Goal: Information Seeking & Learning: Understand process/instructions

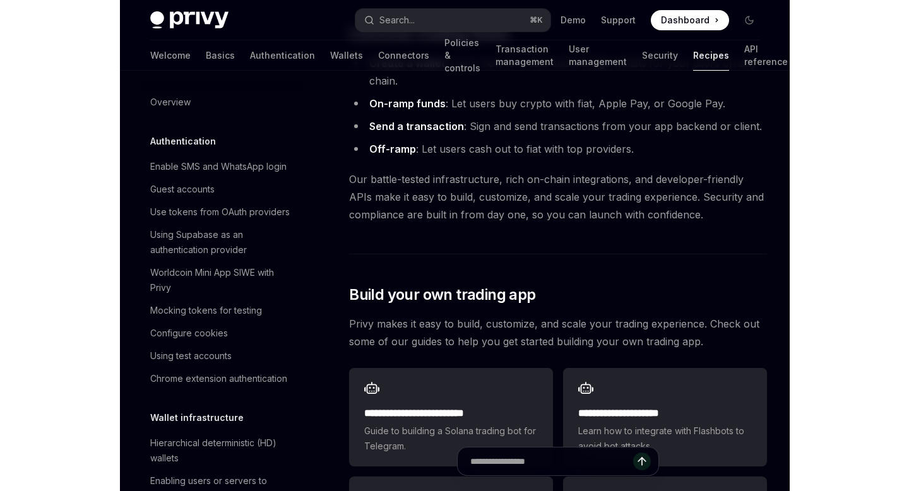
scroll to position [1150, 0]
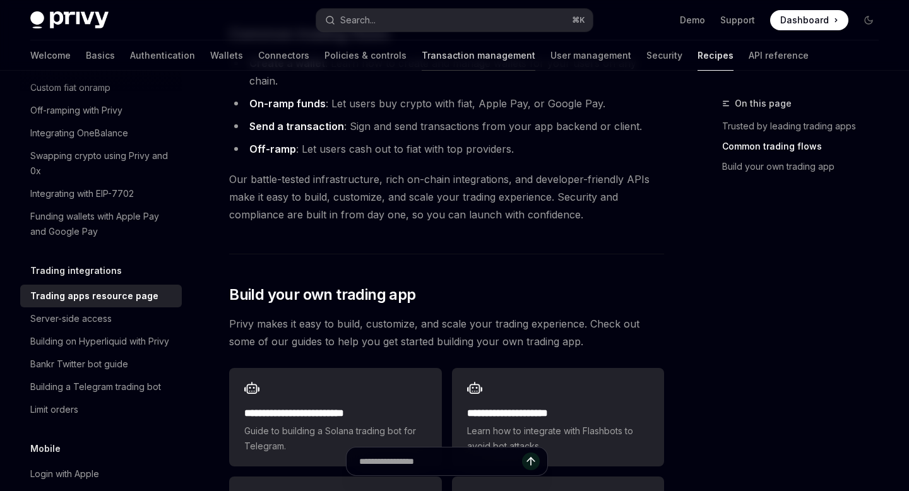
click at [422, 54] on link "Transaction management" at bounding box center [479, 55] width 114 height 30
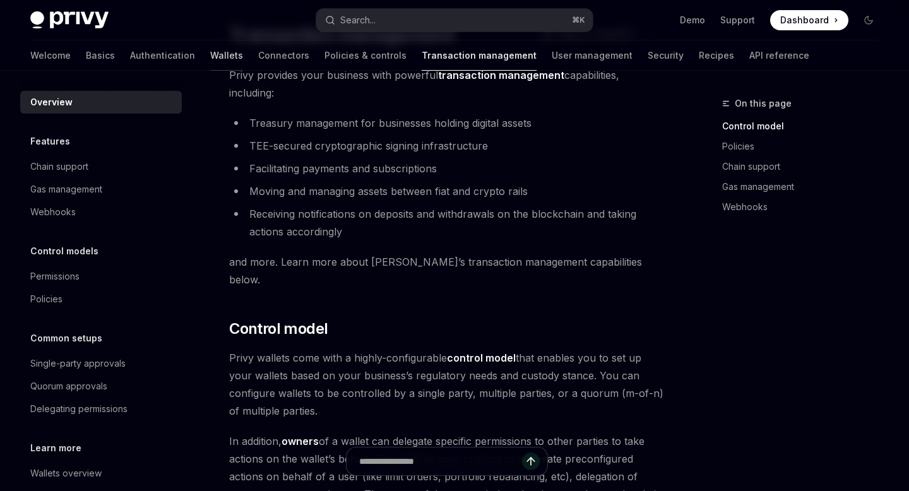
click at [210, 61] on link "Wallets" at bounding box center [226, 55] width 33 height 30
type textarea "*"
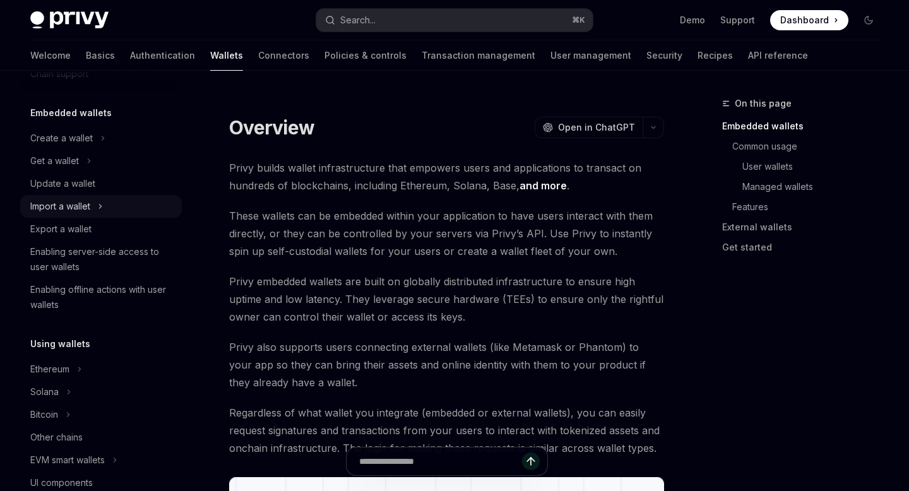
scroll to position [61, 0]
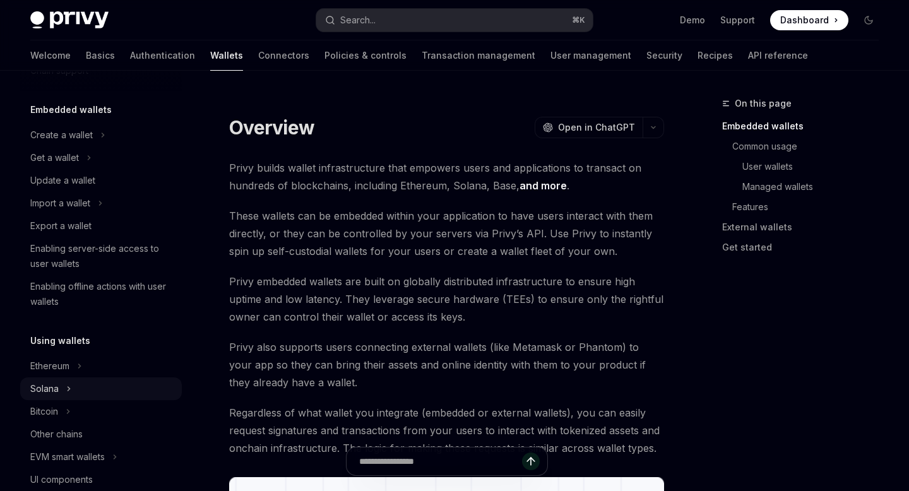
click at [66, 379] on button "Solana" at bounding box center [101, 388] width 162 height 23
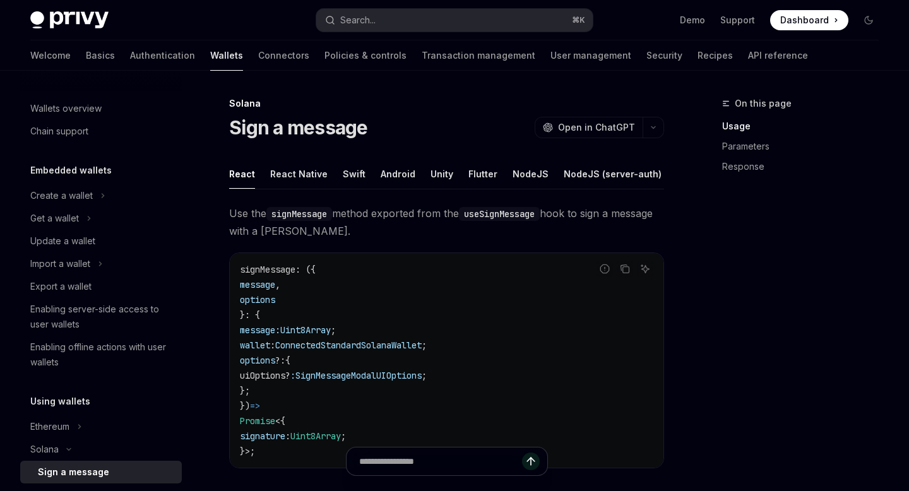
scroll to position [68, 0]
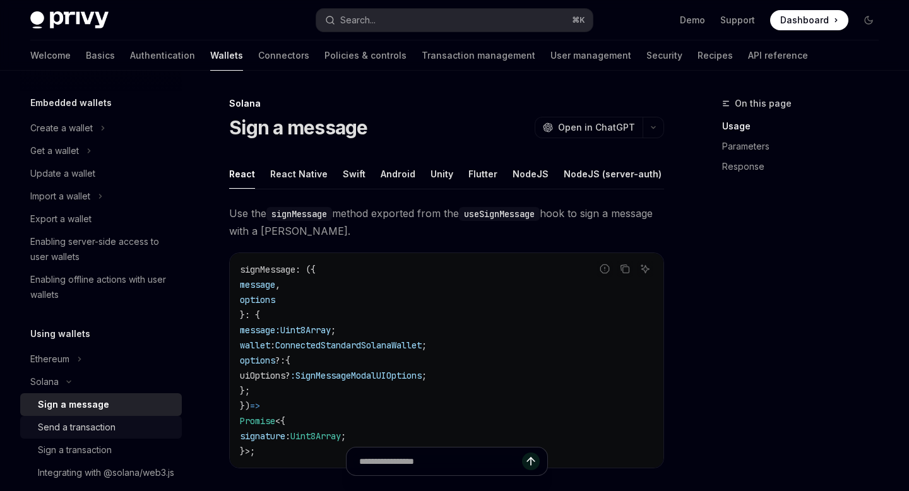
click at [71, 427] on div "Send a transaction" at bounding box center [77, 427] width 78 height 15
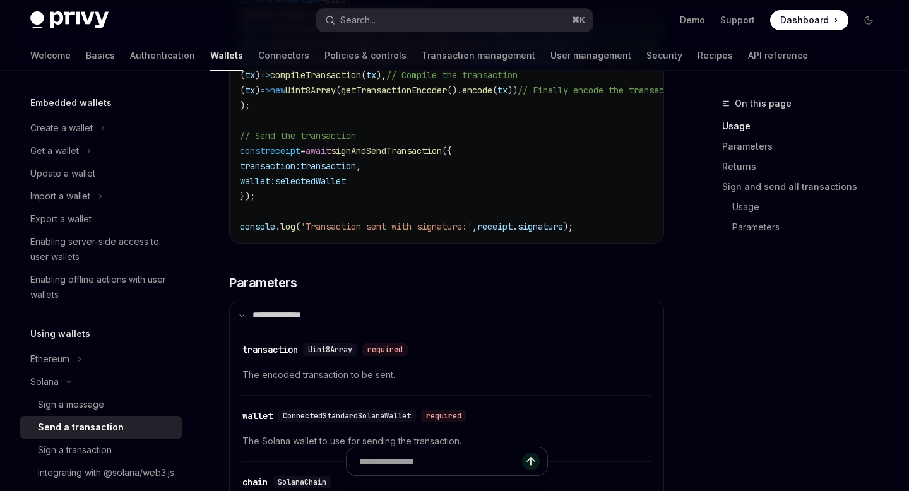
scroll to position [1199, 0]
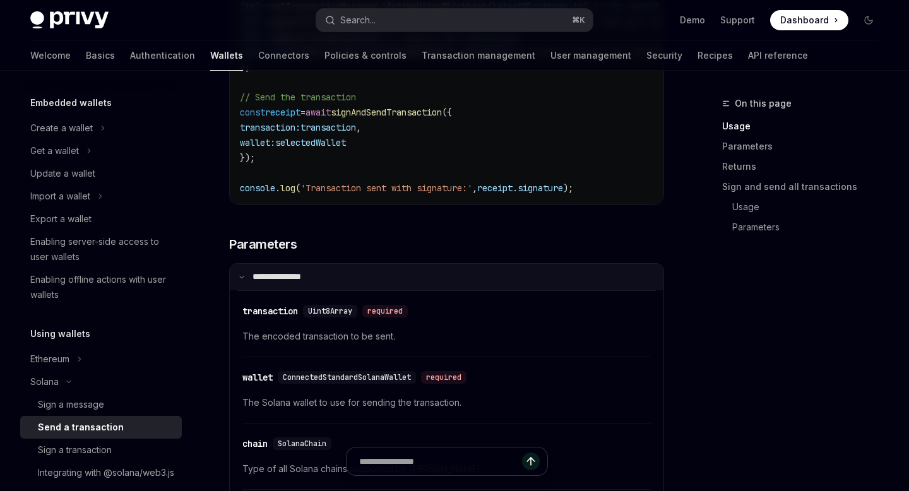
click at [243, 285] on summary "**********" at bounding box center [447, 277] width 434 height 27
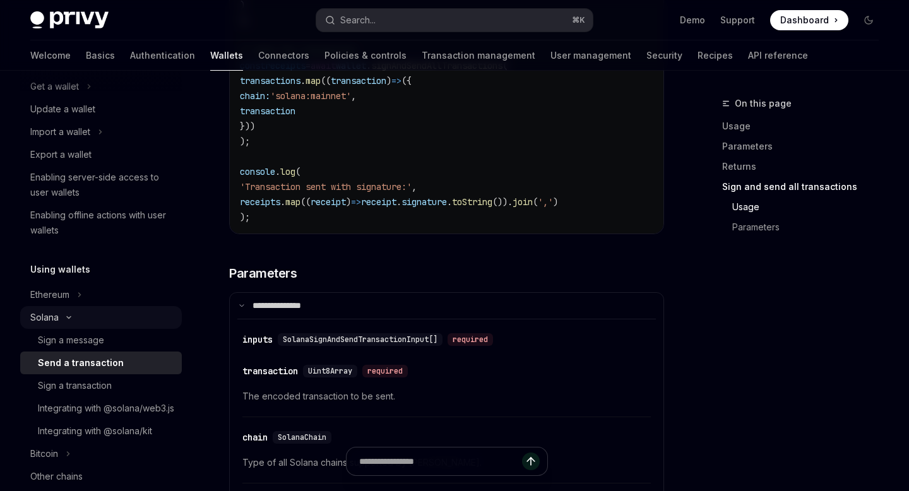
scroll to position [136, 0]
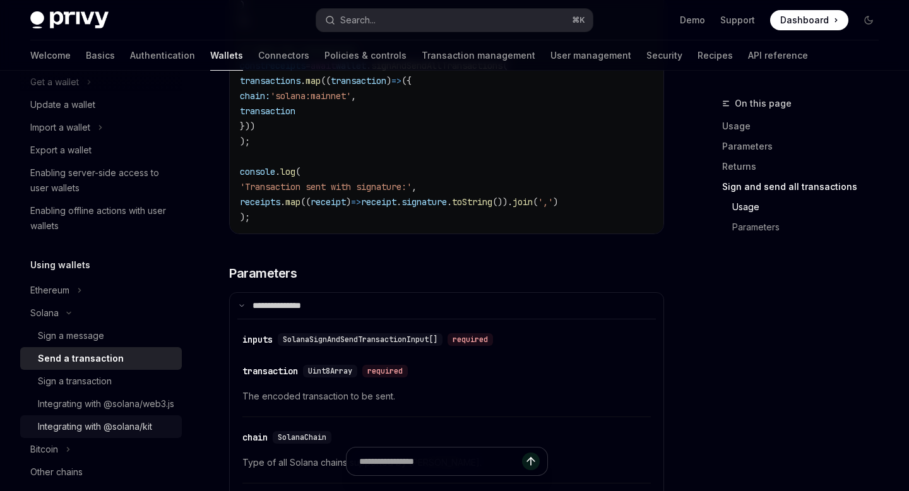
click at [97, 434] on div "Integrating with @solana/kit" at bounding box center [95, 426] width 114 height 15
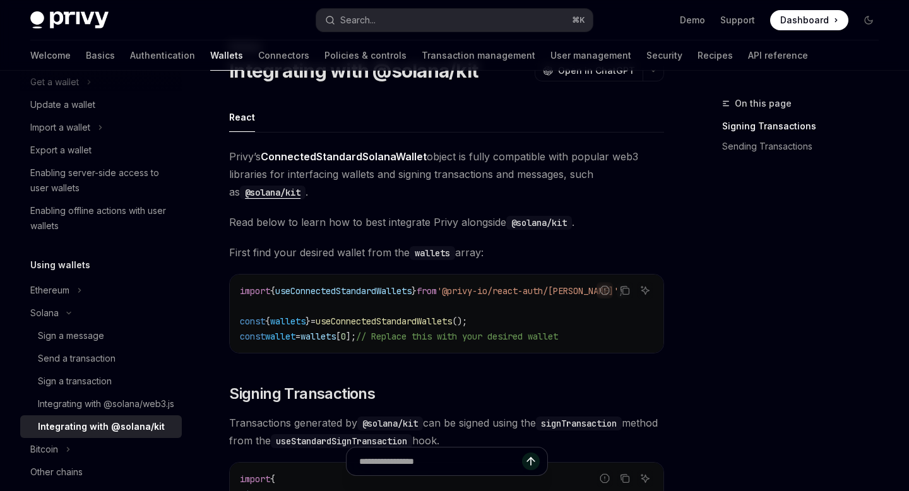
scroll to position [72, 0]
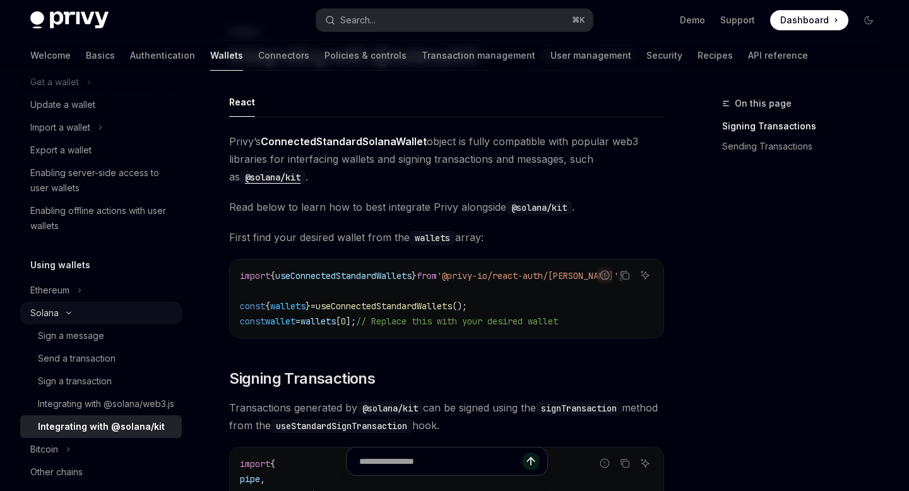
click at [66, 317] on button "Solana" at bounding box center [101, 313] width 162 height 23
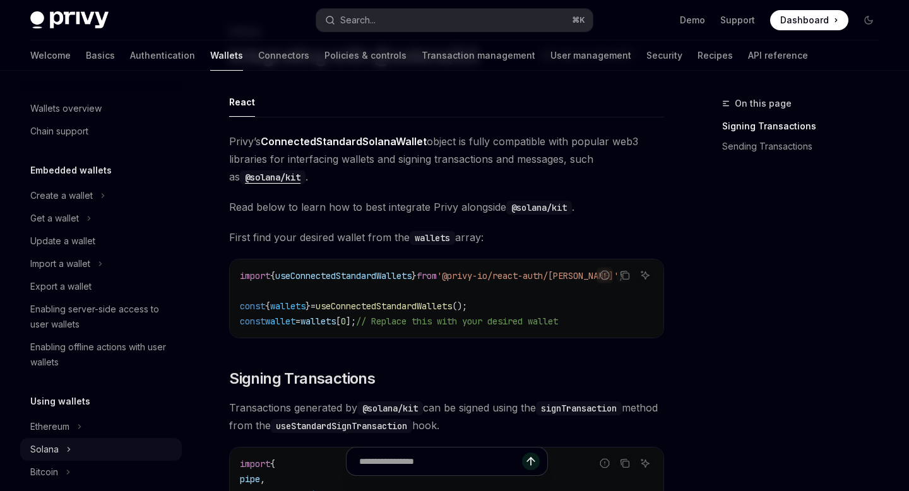
scroll to position [49, 0]
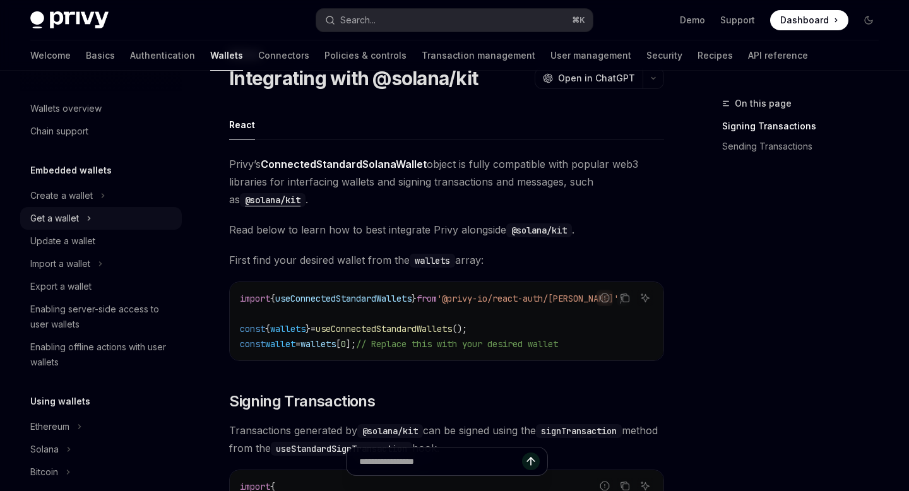
click at [80, 221] on button "Get a wallet" at bounding box center [101, 218] width 162 height 23
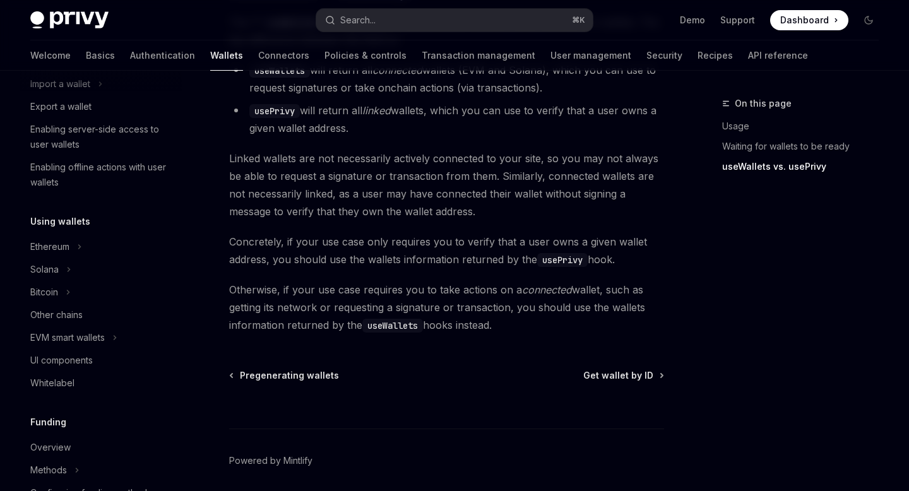
scroll to position [250, 0]
click at [56, 267] on div "Solana" at bounding box center [44, 267] width 28 height 15
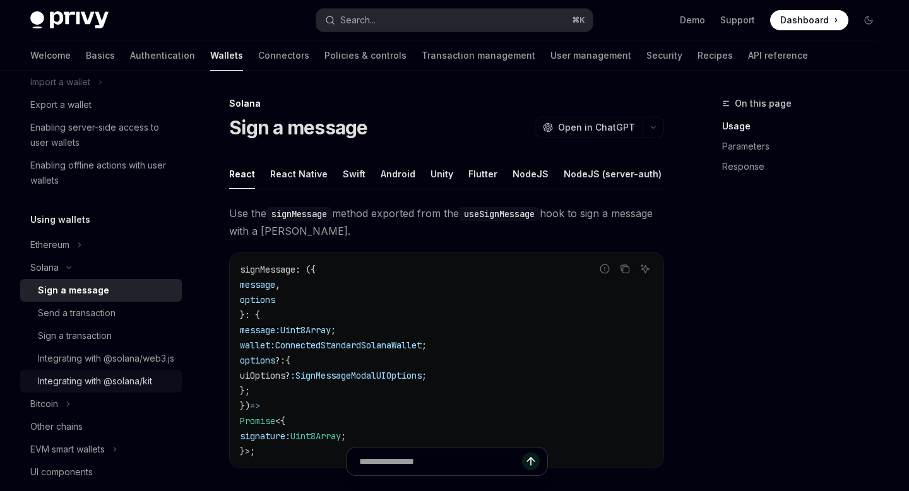
click at [69, 389] on div "Integrating with @solana/kit" at bounding box center [95, 381] width 114 height 15
type textarea "*"
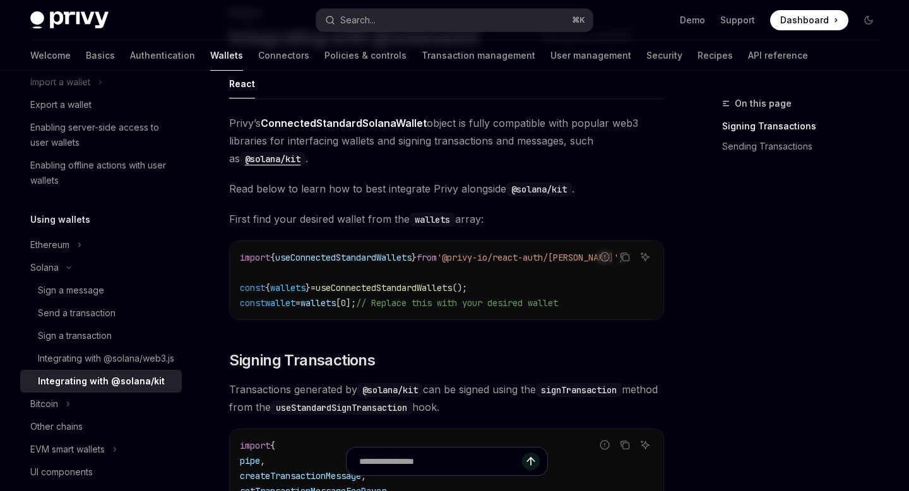
scroll to position [92, 0]
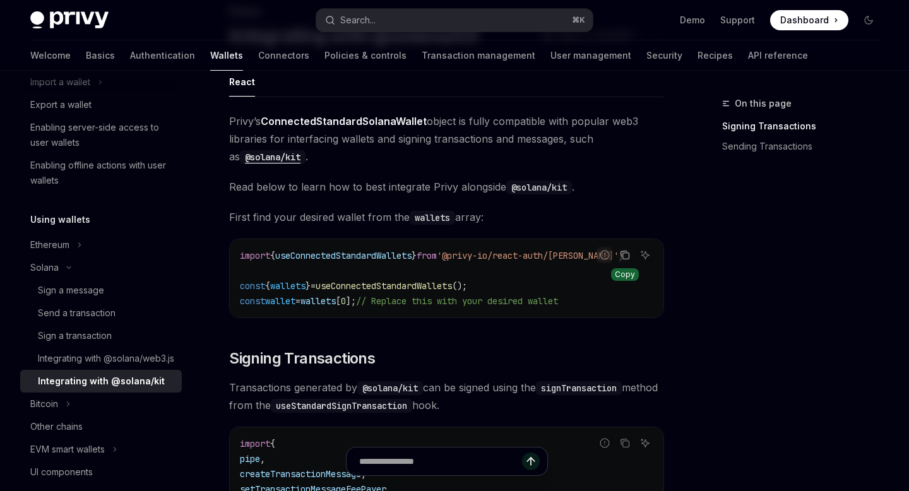
click at [622, 255] on icon "Copy the contents from the code block" at bounding box center [625, 255] width 10 height 10
click at [553, 16] on button "Search... ⌘ K" at bounding box center [454, 20] width 276 height 23
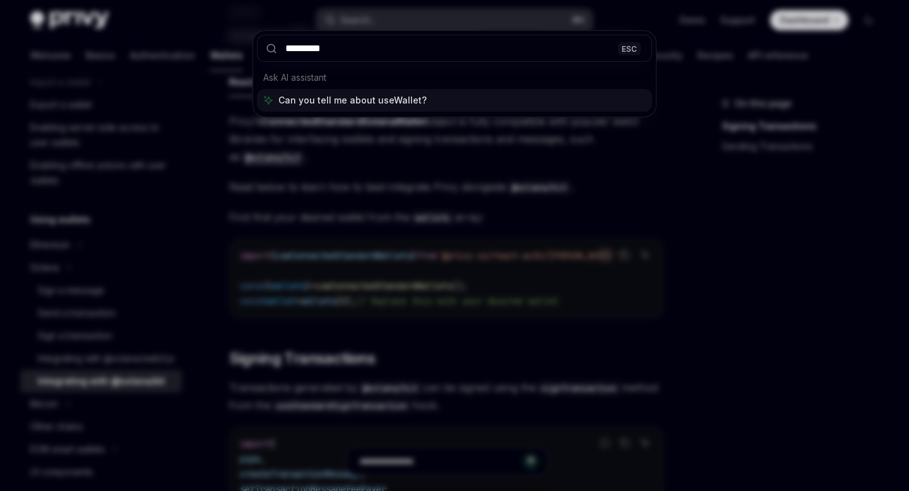
type input "**********"
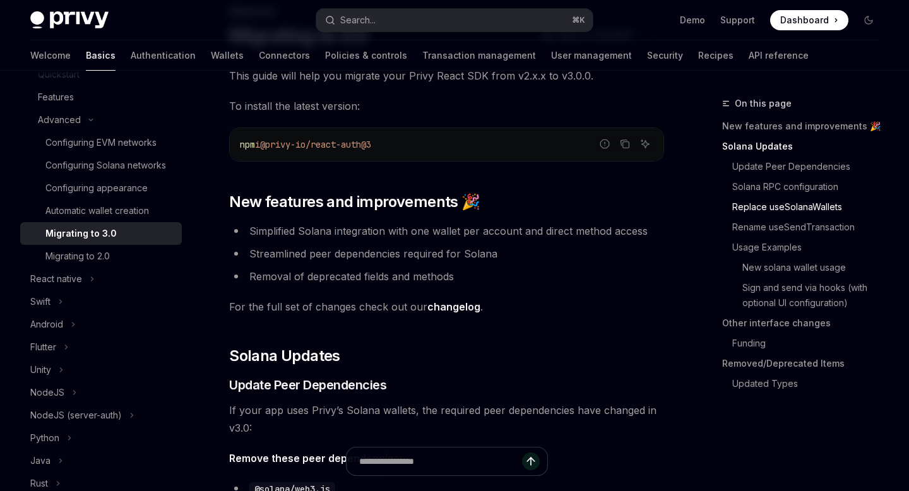
scroll to position [1155, 0]
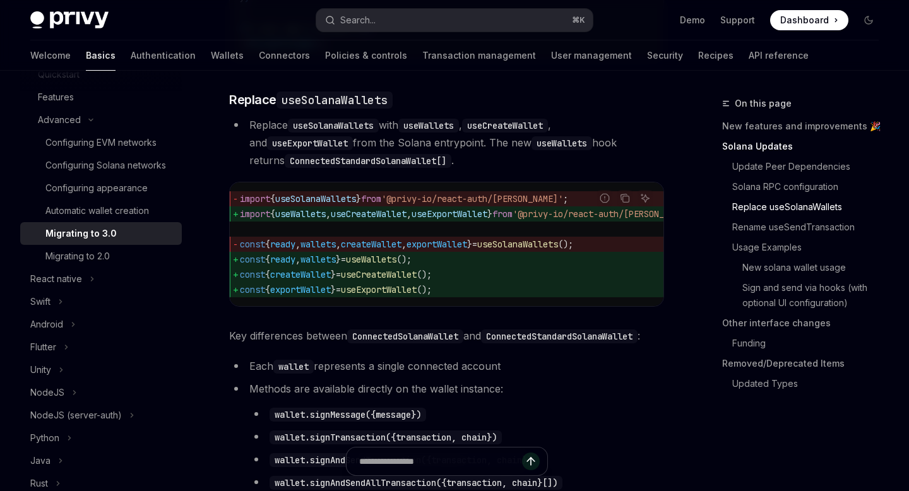
drag, startPoint x: 454, startPoint y: 267, endPoint x: 239, endPoint y: 262, distance: 215.2
click at [240, 262] on span "const { ready , wallets } = useWallets ();" at bounding box center [485, 259] width 490 height 15
copy span "const { ready , wallets } = useWallets ();"
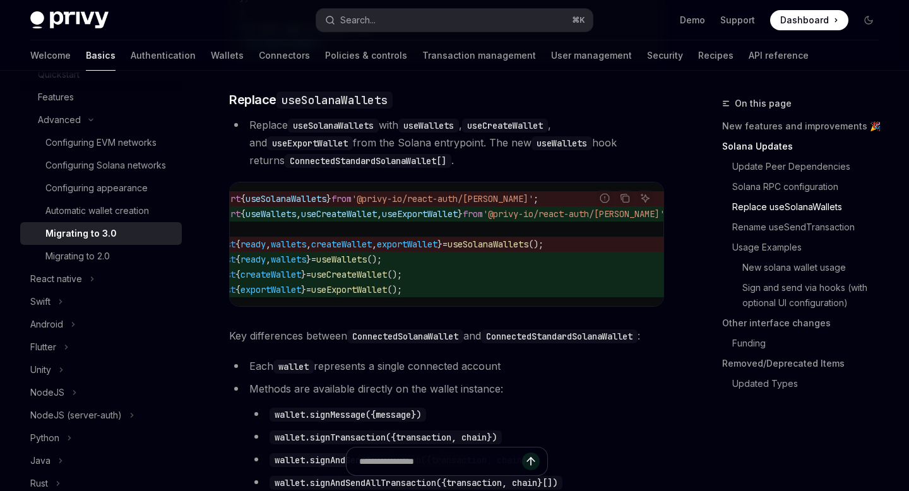
scroll to position [0, 29]
click at [500, 204] on span "'@privy-io/react-auth/solana'" at bounding box center [443, 198] width 182 height 11
copy span "solana"
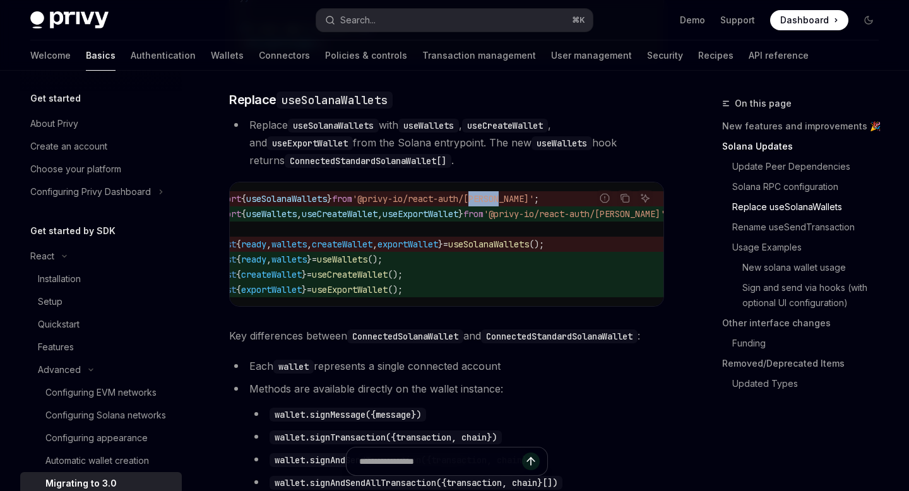
scroll to position [1137, 0]
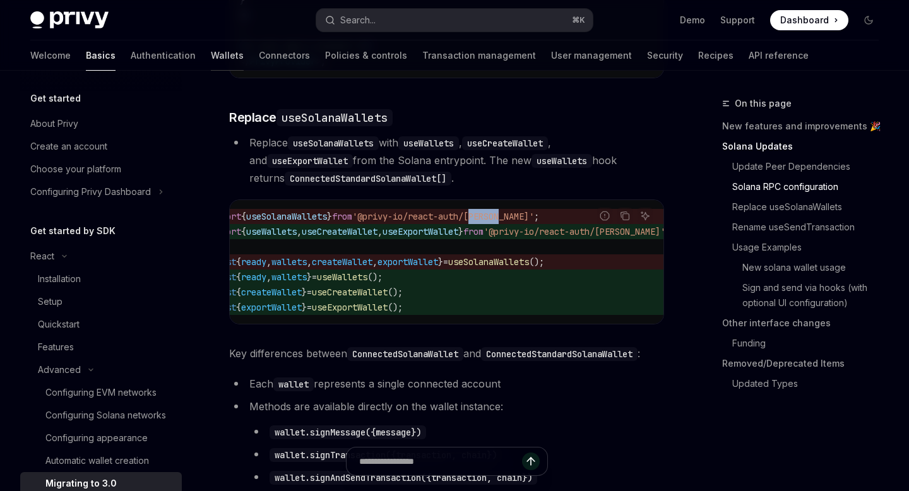
click at [211, 49] on link "Wallets" at bounding box center [227, 55] width 33 height 30
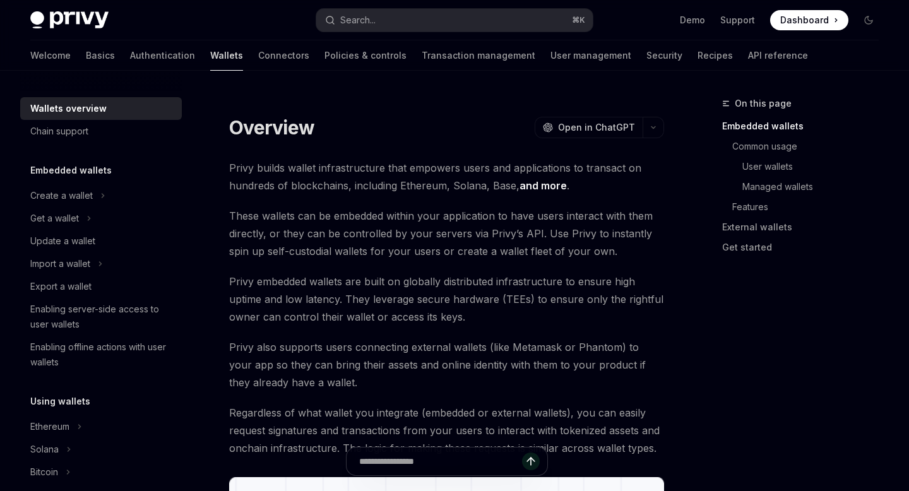
click at [210, 51] on link "Wallets" at bounding box center [226, 55] width 33 height 30
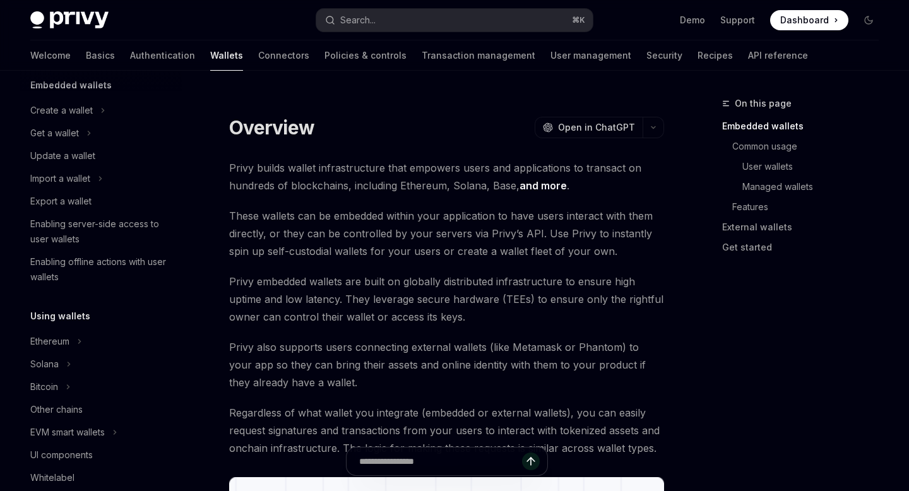
scroll to position [86, 0]
click at [49, 372] on button "Solana" at bounding box center [101, 363] width 162 height 23
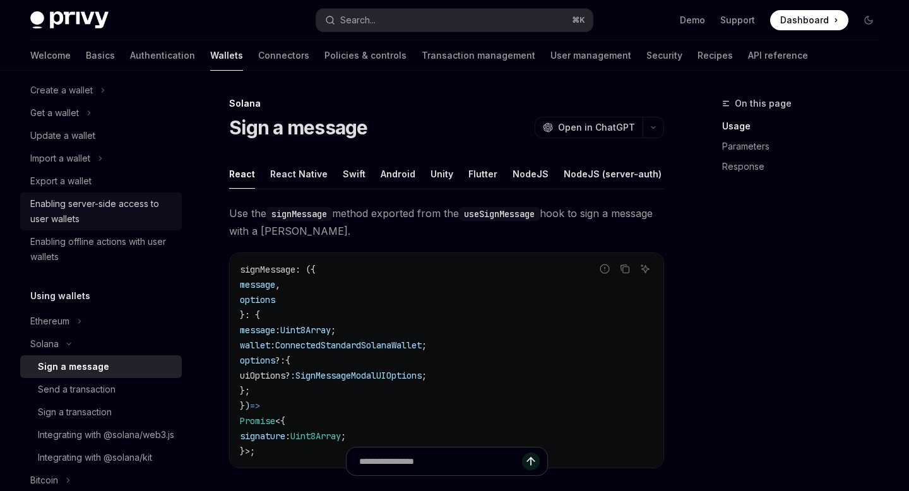
scroll to position [89, 0]
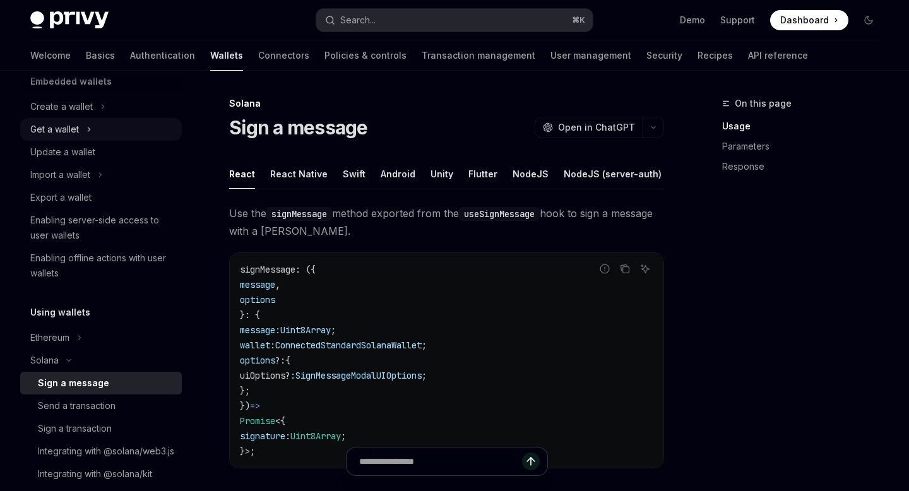
click at [82, 129] on button "Get a wallet" at bounding box center [101, 129] width 162 height 23
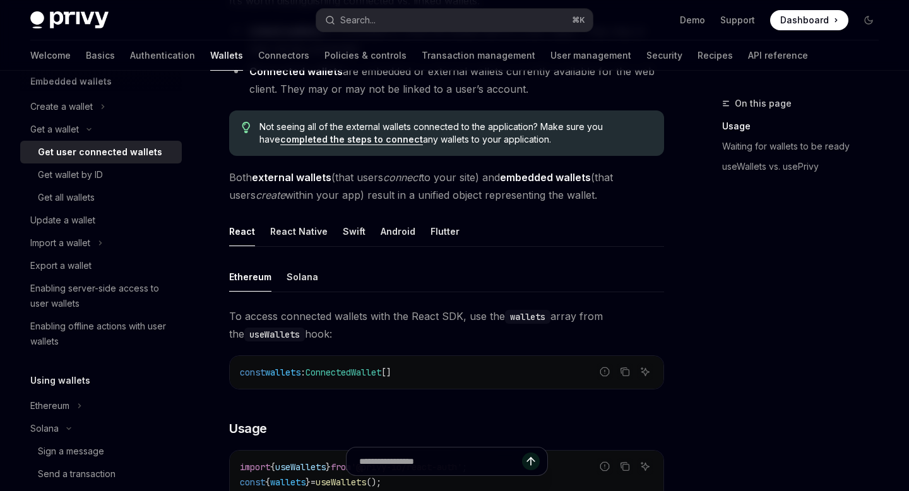
scroll to position [233, 0]
click at [297, 274] on div "Solana" at bounding box center [302, 276] width 32 height 30
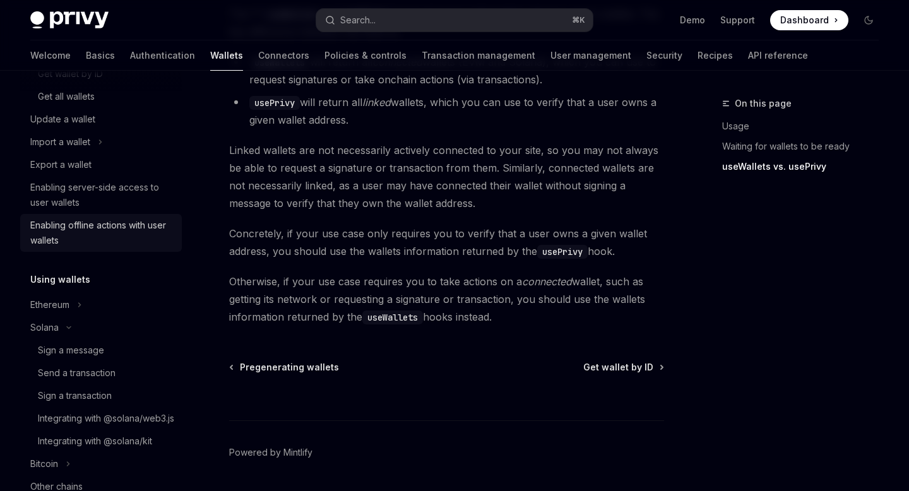
scroll to position [192, 0]
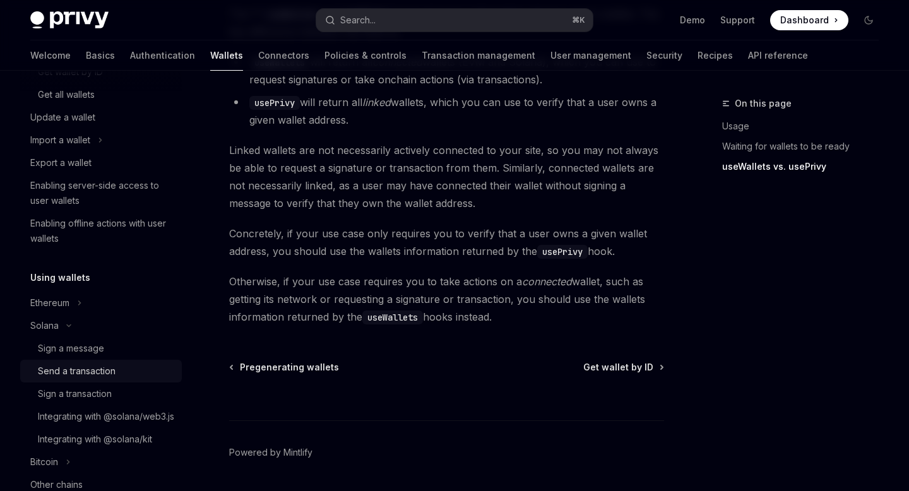
click at [76, 362] on link "Send a transaction" at bounding box center [101, 371] width 162 height 23
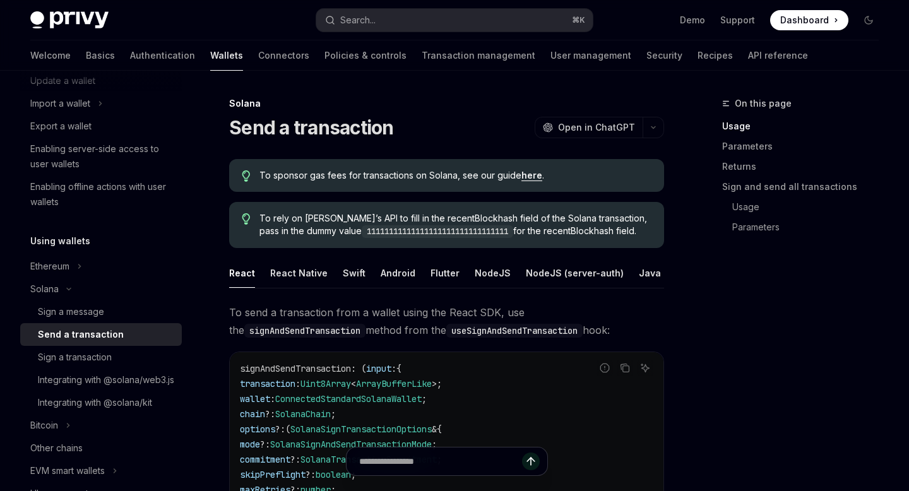
scroll to position [234, 0]
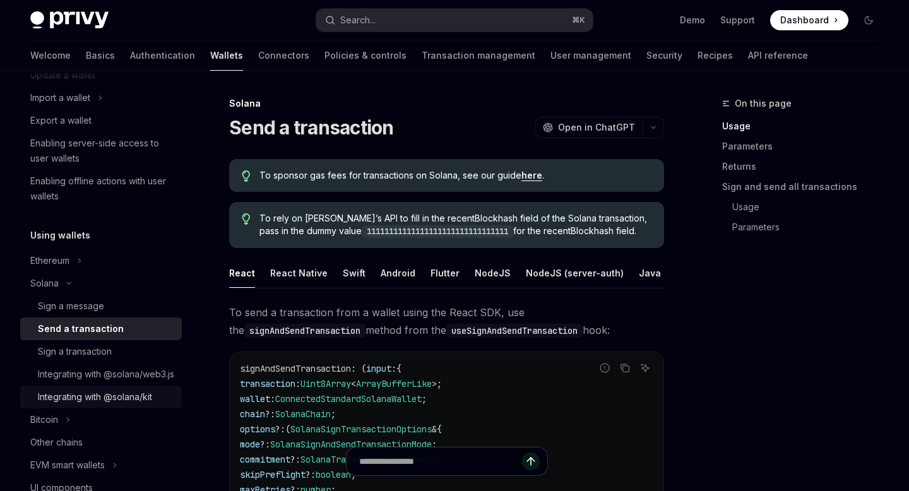
click at [69, 404] on div "Integrating with @solana/kit" at bounding box center [95, 396] width 114 height 15
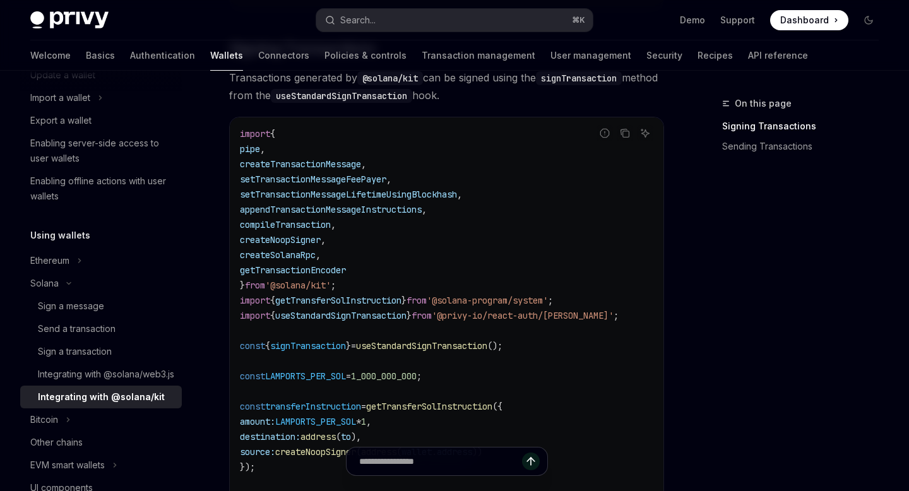
scroll to position [401, 0]
click at [623, 135] on icon "Copy the contents from the code block" at bounding box center [626, 136] width 6 height 6
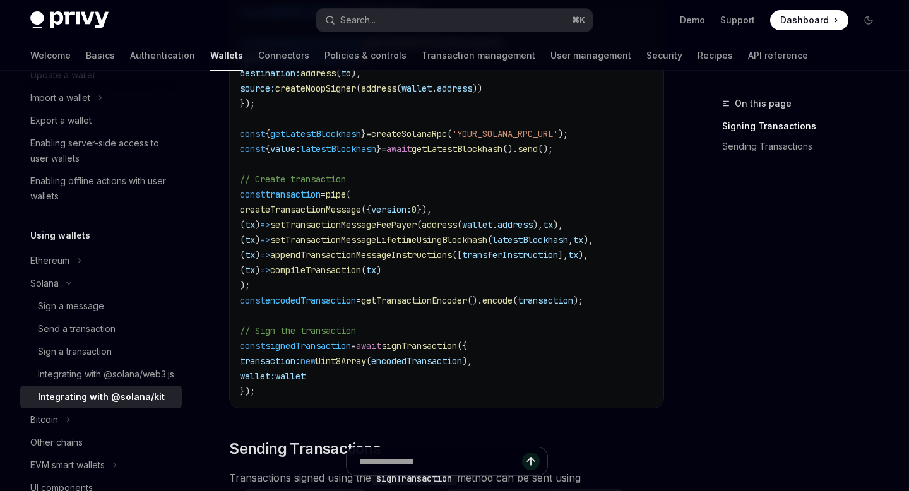
scroll to position [772, 0]
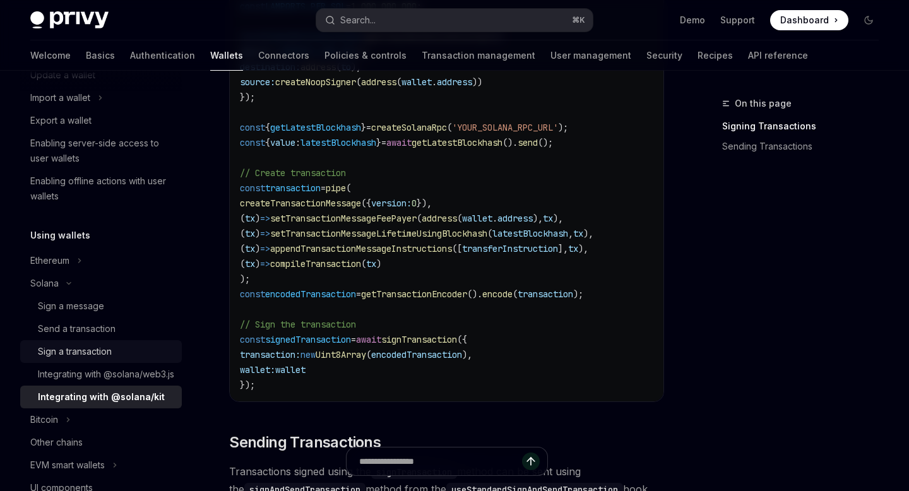
click at [101, 347] on div "Sign a transaction" at bounding box center [75, 351] width 74 height 15
type textarea "*"
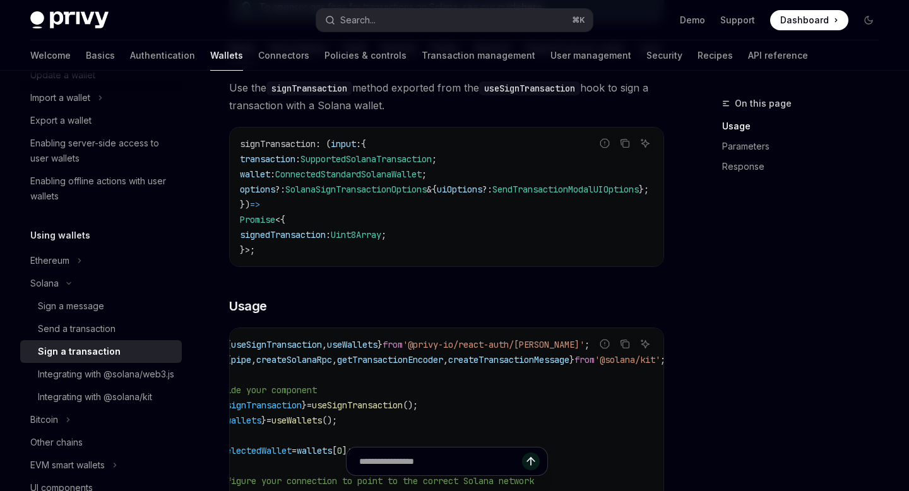
scroll to position [0, 42]
click at [323, 350] on span "useSignTransaction" at bounding box center [278, 344] width 91 height 11
copy span "useSignTransaction"
drag, startPoint x: 465, startPoint y: 174, endPoint x: 245, endPoint y: 177, distance: 219.6
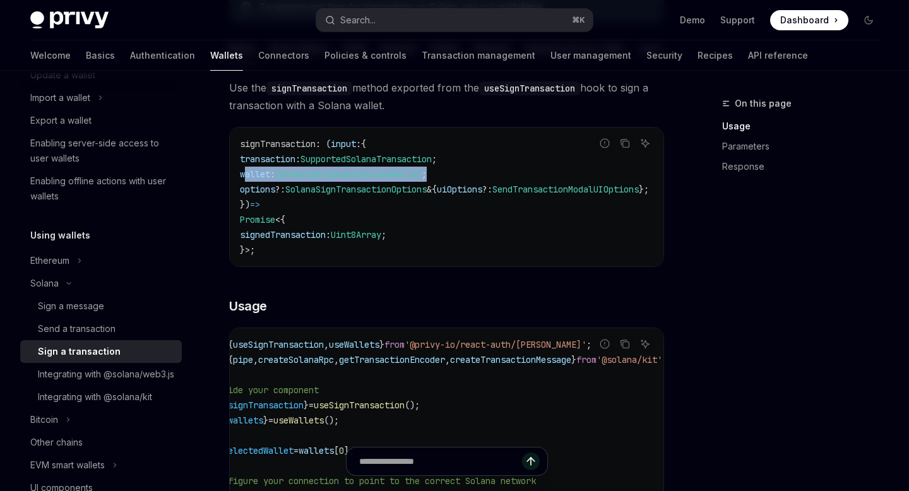
click at [245, 177] on code "signTransaction : ( input : { transaction : SupportedSolanaTransaction ; wallet…" at bounding box center [459, 196] width 439 height 121
copy span "wallet : ConnectedStandardSolanaWallet ;"
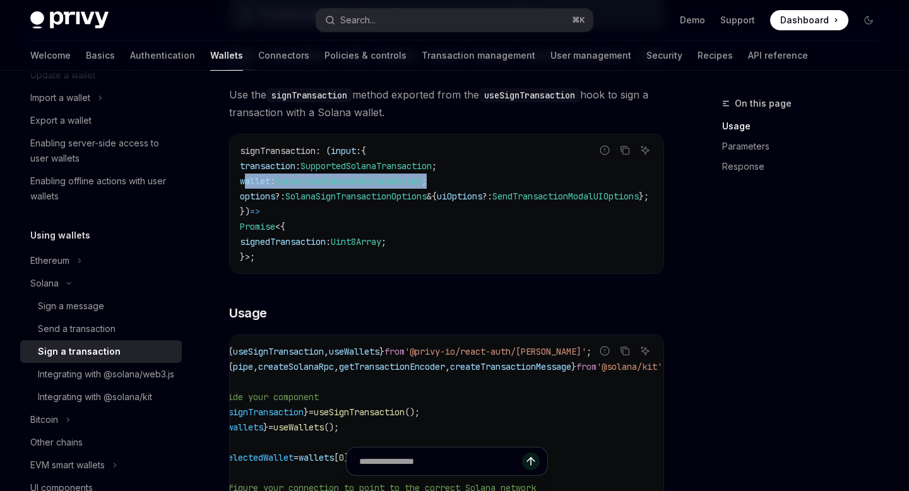
scroll to position [0, 0]
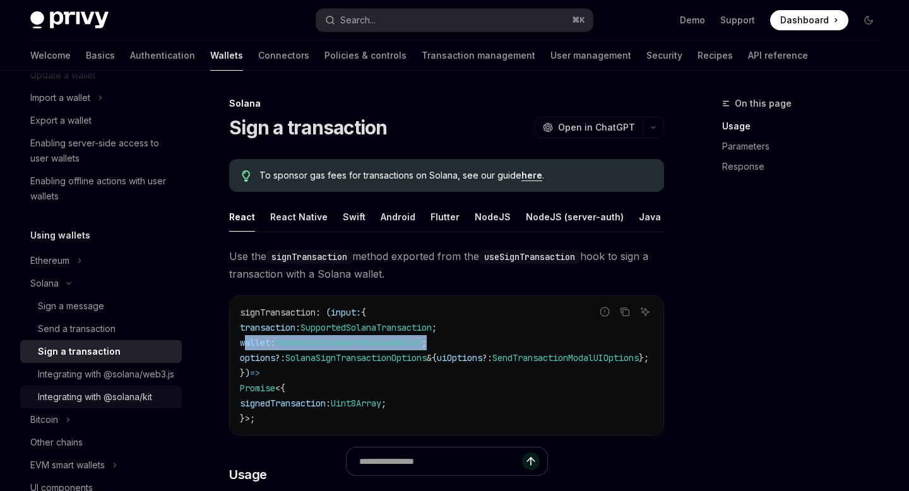
click at [85, 403] on link "Integrating with @solana/kit" at bounding box center [101, 397] width 162 height 23
click at [85, 404] on div "Integrating with @solana/kit" at bounding box center [95, 396] width 114 height 15
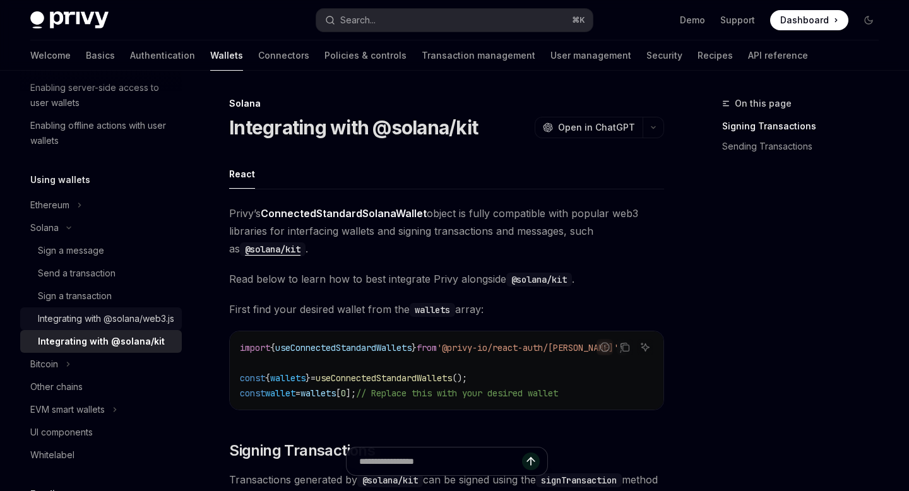
scroll to position [206, 0]
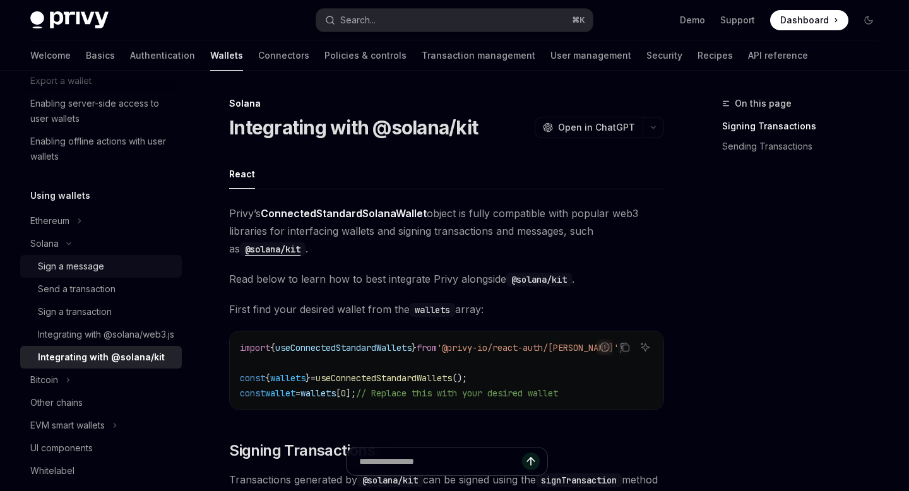
click at [85, 259] on div "Sign a message" at bounding box center [71, 266] width 66 height 15
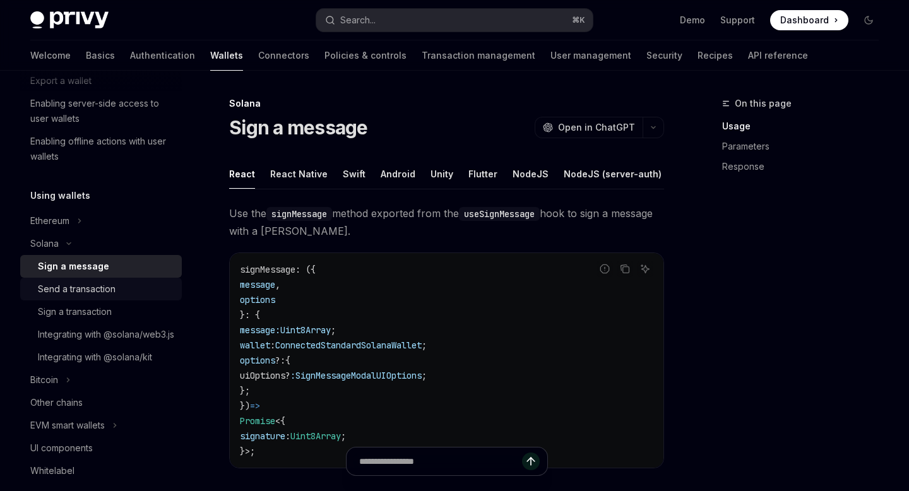
click at [85, 280] on link "Send a transaction" at bounding box center [101, 289] width 162 height 23
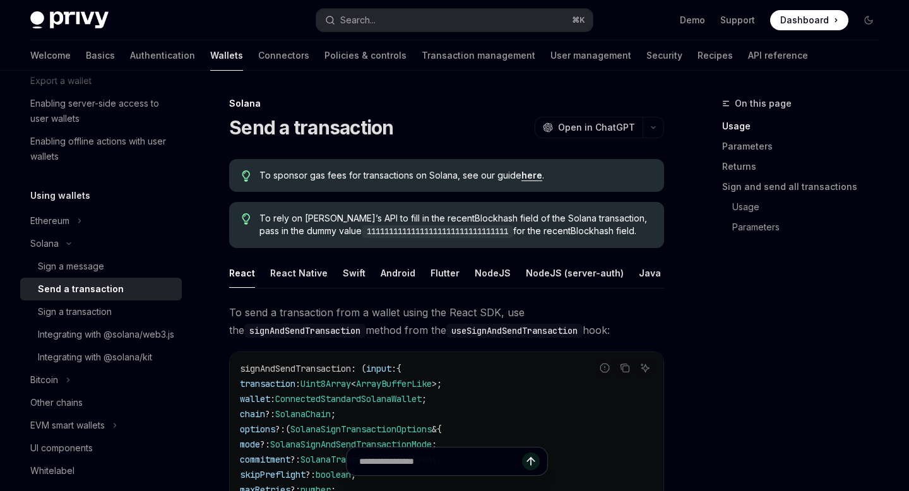
click at [367, 230] on code "11111111111111111111111111111111" at bounding box center [437, 231] width 151 height 13
copy code "11111111111111111111111111111111"
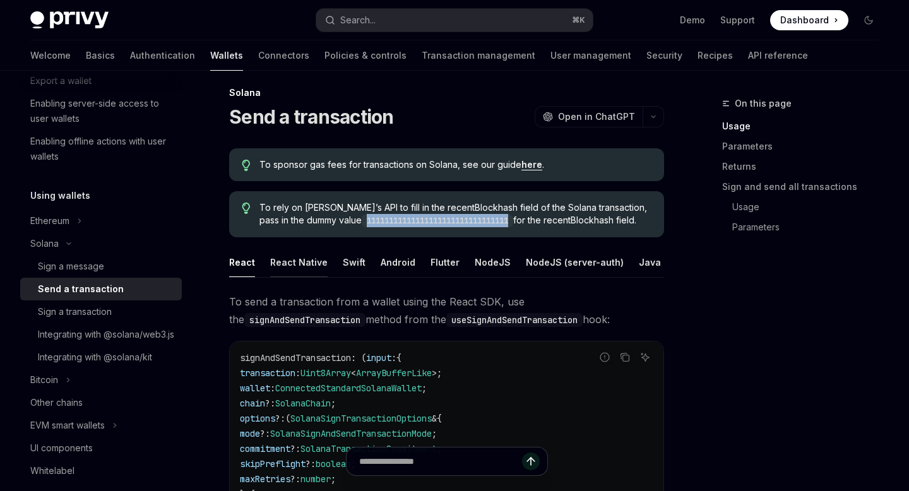
scroll to position [13, 0]
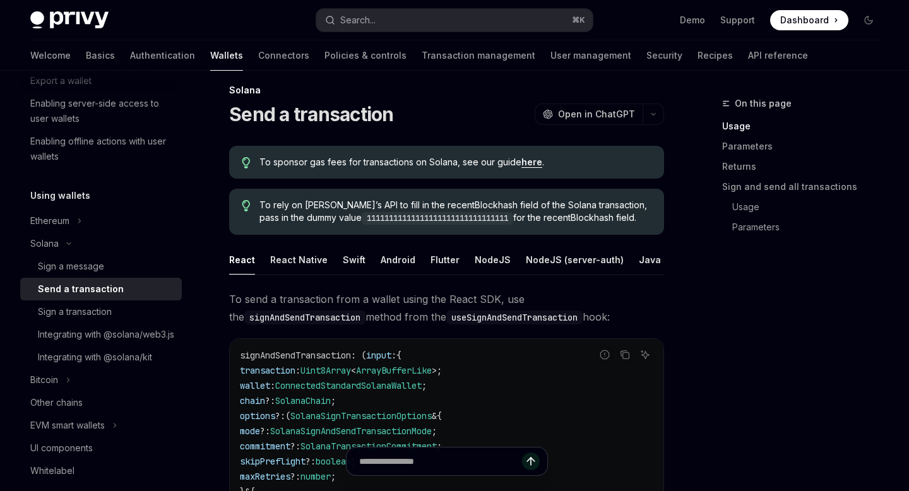
click at [455, 207] on span "To rely on Privy’s API to fill in the recentBlockhash field of the Solana trans…" at bounding box center [455, 212] width 392 height 26
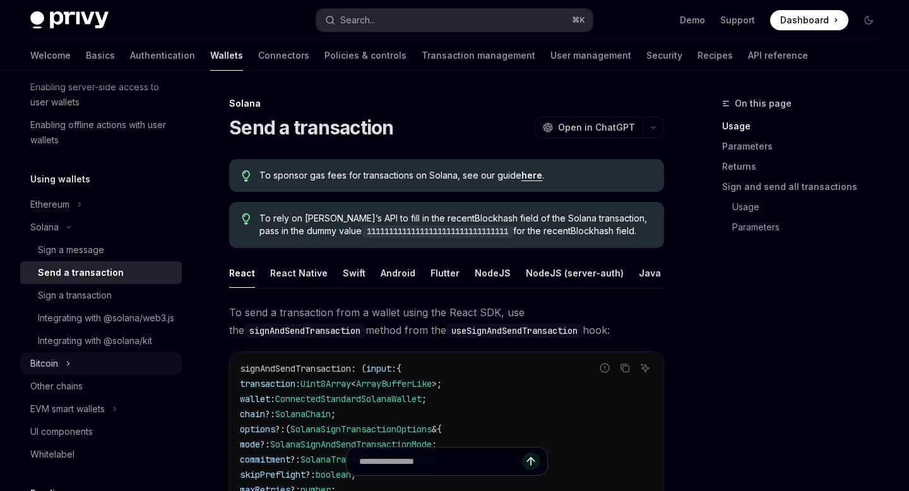
scroll to position [224, 0]
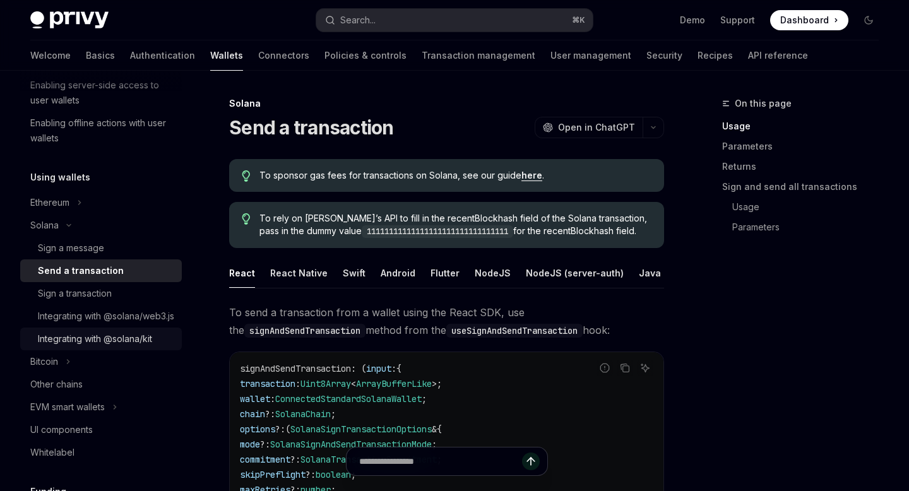
click at [82, 346] on div "Integrating with @solana/kit" at bounding box center [95, 338] width 114 height 15
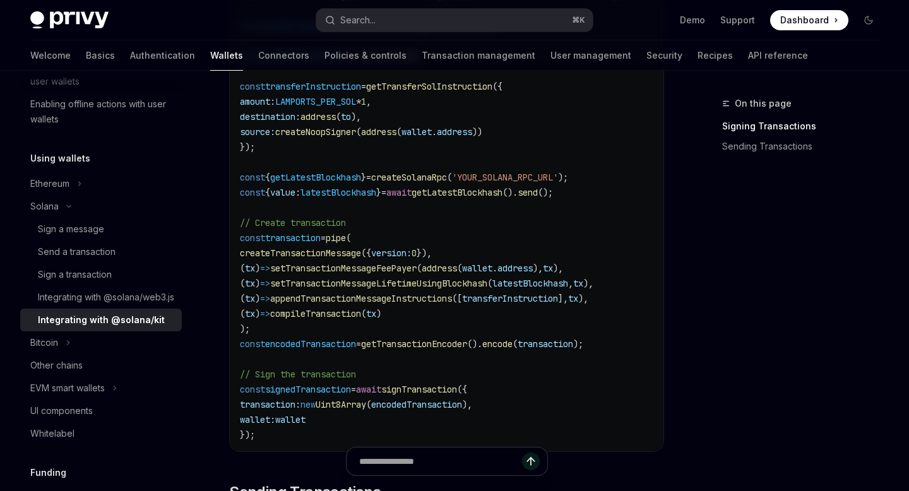
scroll to position [781, 0]
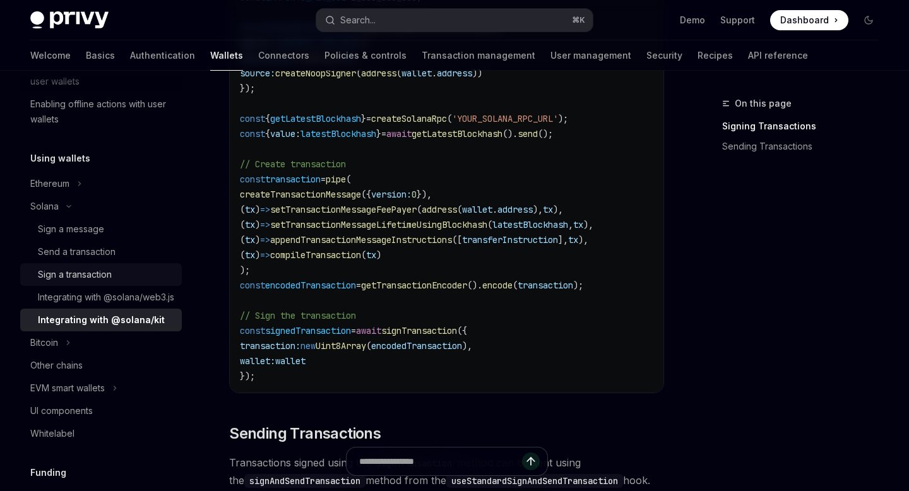
click at [88, 268] on div "Sign a transaction" at bounding box center [75, 274] width 74 height 15
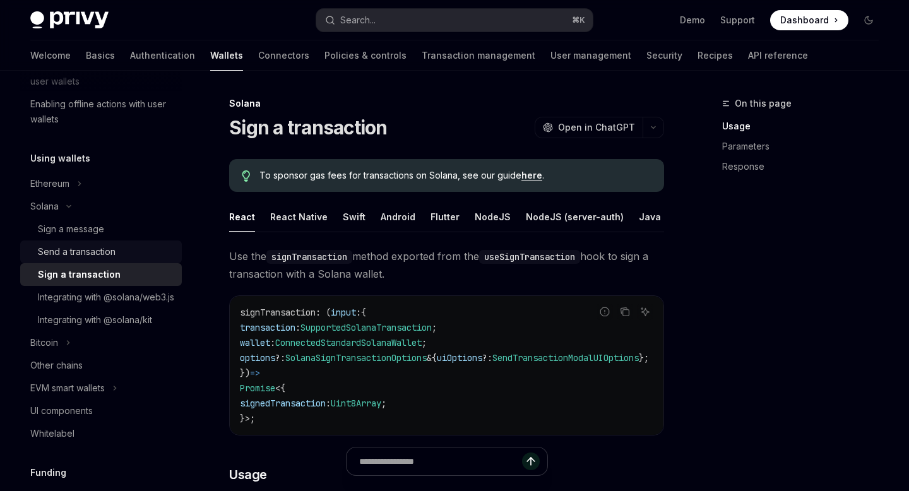
click at [80, 259] on link "Send a transaction" at bounding box center [101, 251] width 162 height 23
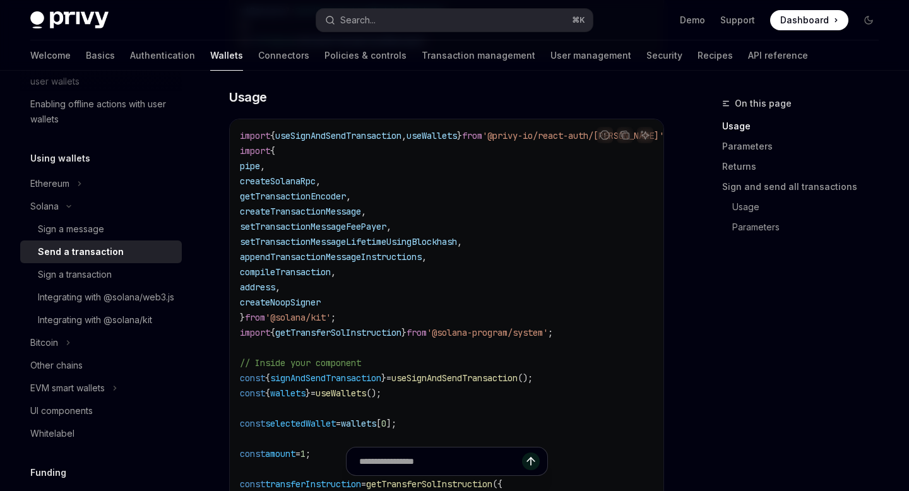
scroll to position [531, 0]
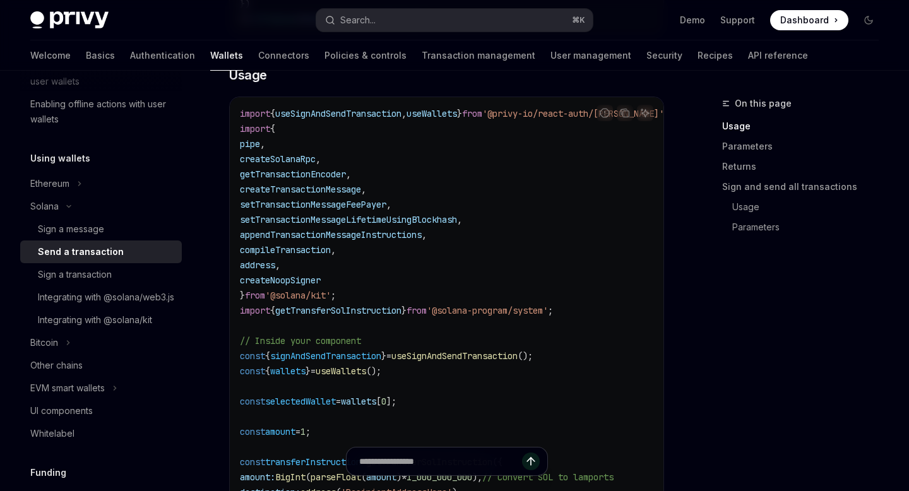
click at [355, 116] on span "useSignAndSendTransaction" at bounding box center [338, 113] width 126 height 11
copy span "useSignAndSendTransaction"
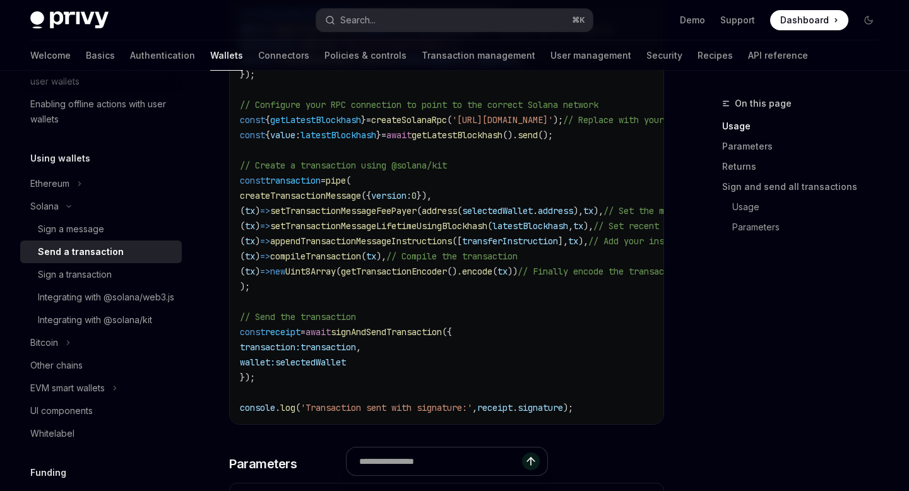
scroll to position [985, 0]
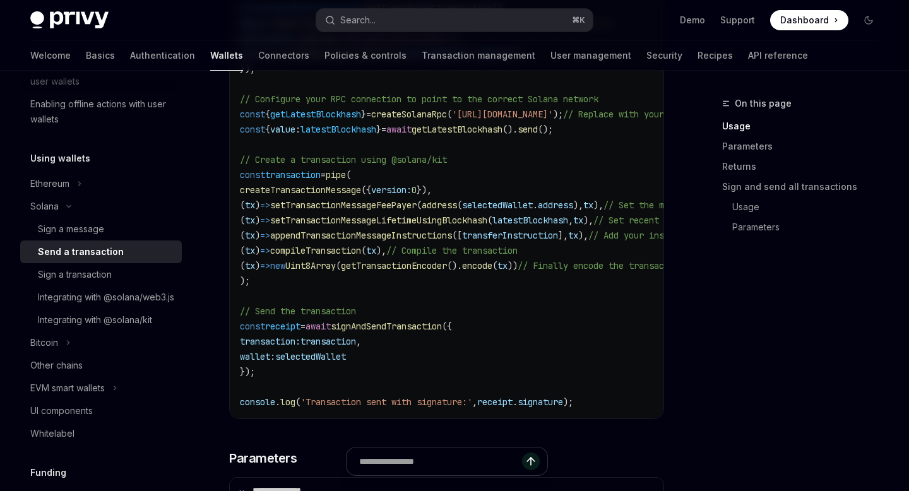
click at [415, 260] on span "getTransactionEncoder" at bounding box center [394, 265] width 106 height 11
copy span "getTransactionEncoder"
click at [457, 206] on span "address" at bounding box center [439, 204] width 35 height 11
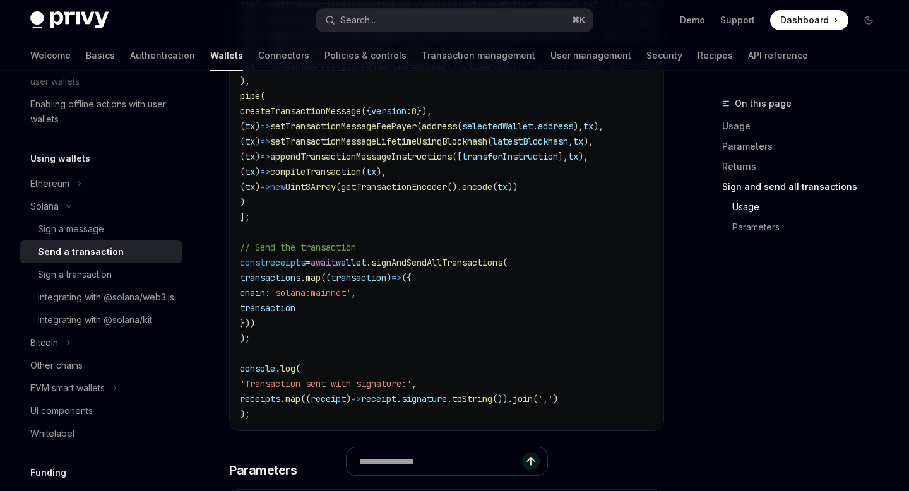
scroll to position [2676, 0]
drag, startPoint x: 538, startPoint y: 409, endPoint x: 477, endPoint y: 408, distance: 60.6
click at [477, 403] on span "receipts . map (( receipt ) => receipt . signature . toString ()). join ( ',' )" at bounding box center [399, 397] width 318 height 11
copy span ". toString ()"
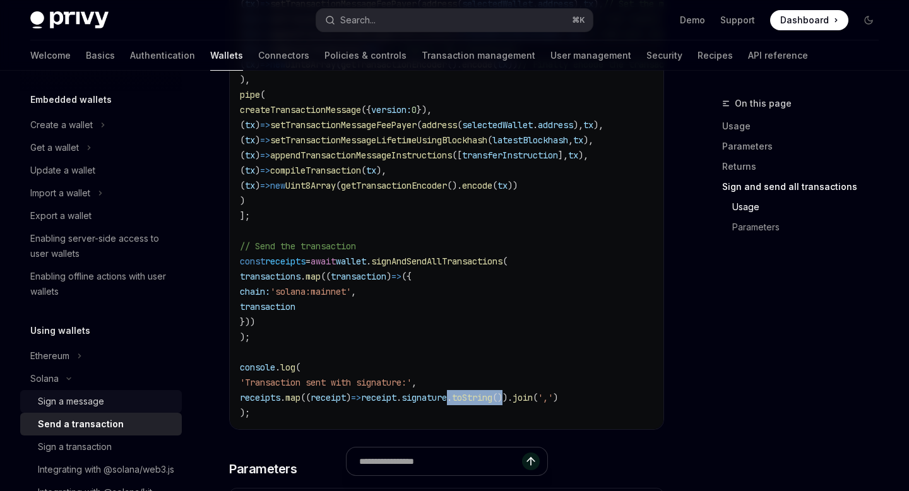
scroll to position [70, 0]
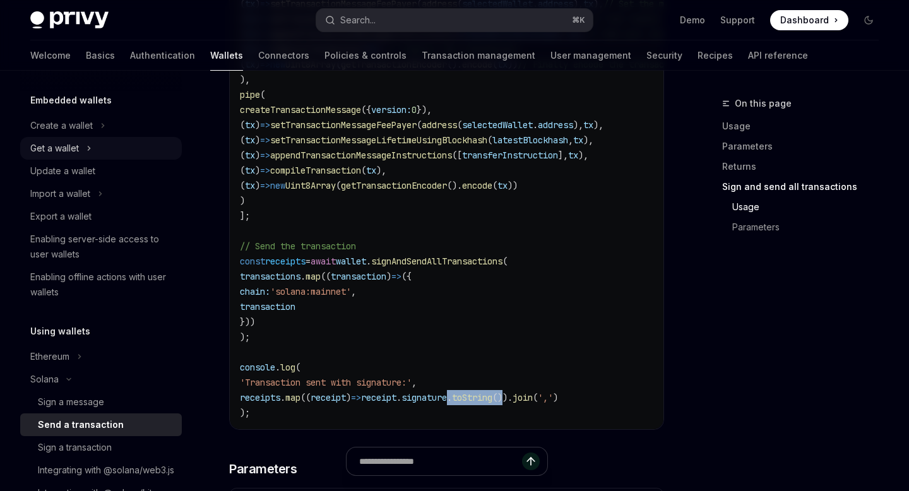
click at [84, 146] on button "Get a wallet" at bounding box center [101, 148] width 162 height 23
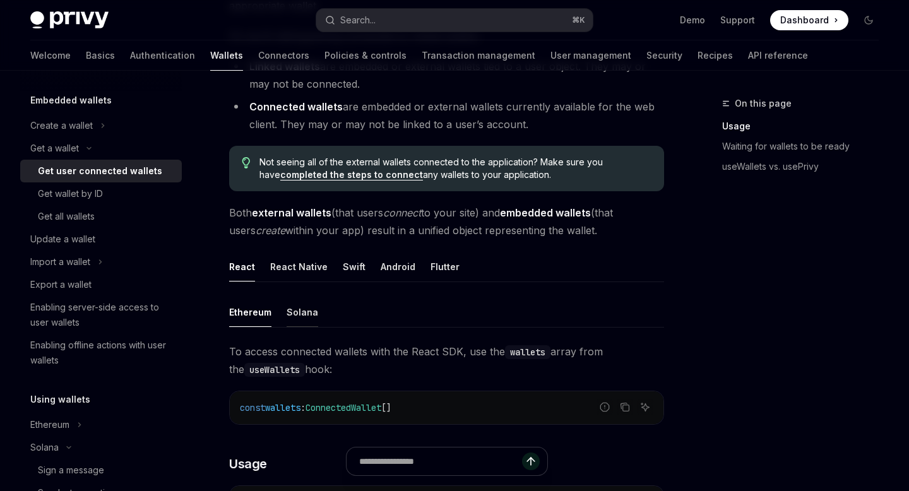
click at [293, 313] on div "Solana" at bounding box center [302, 312] width 32 height 30
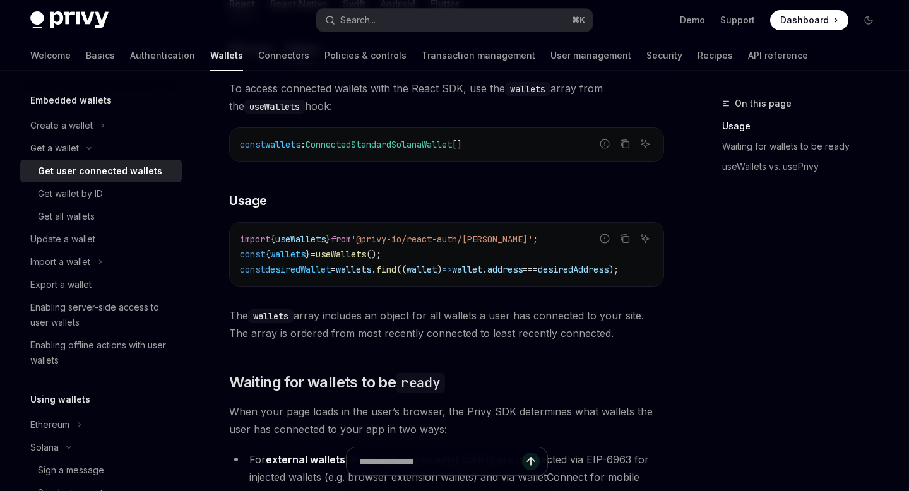
scroll to position [393, 0]
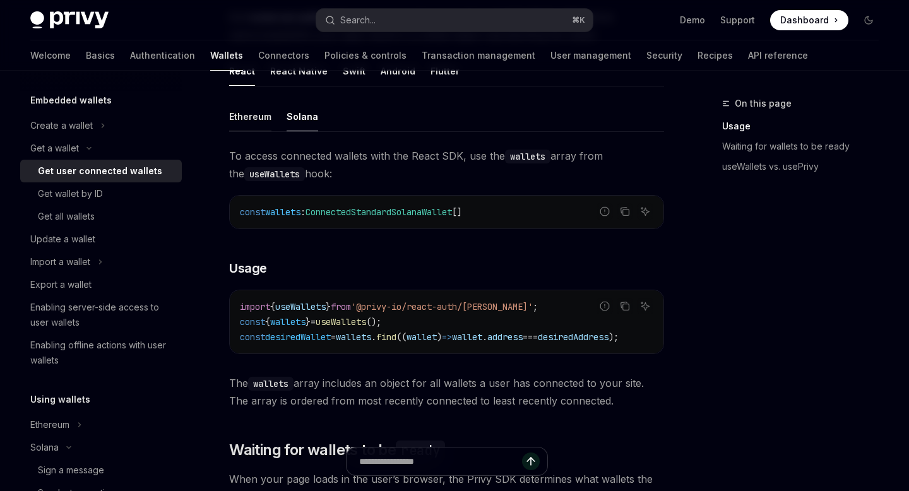
click at [262, 110] on div "Ethereum" at bounding box center [250, 117] width 42 height 30
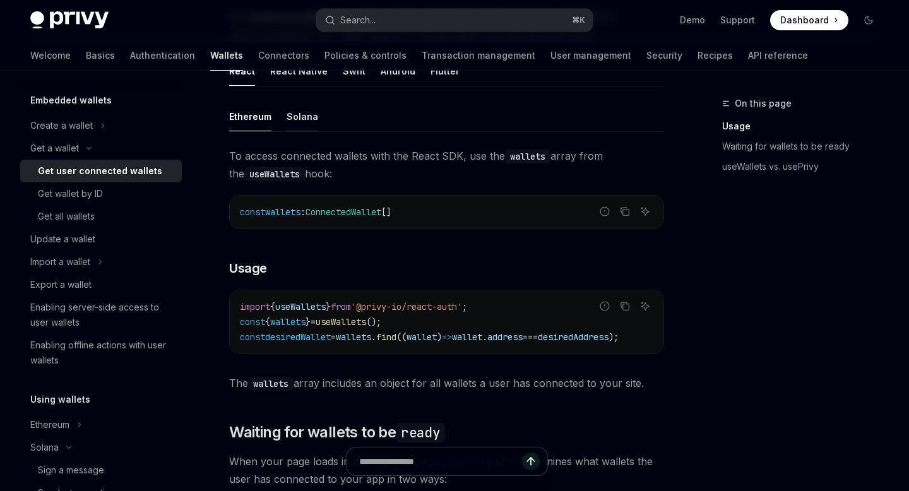
click at [294, 112] on div "Solana" at bounding box center [302, 117] width 32 height 30
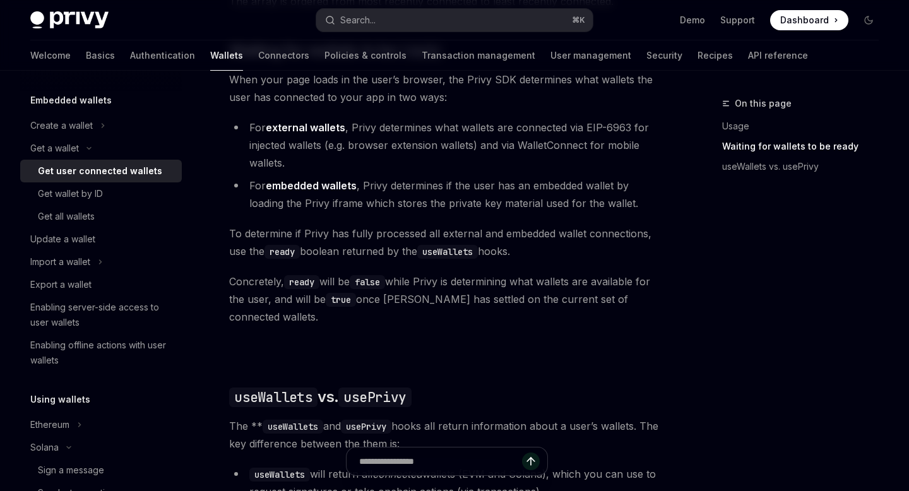
scroll to position [702, 0]
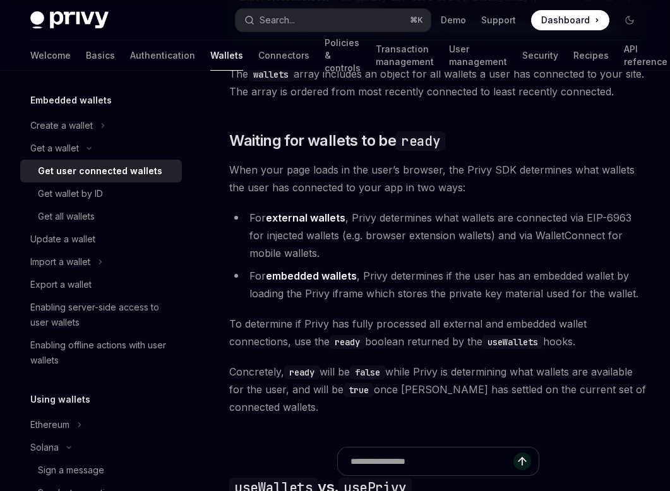
type textarea "*"
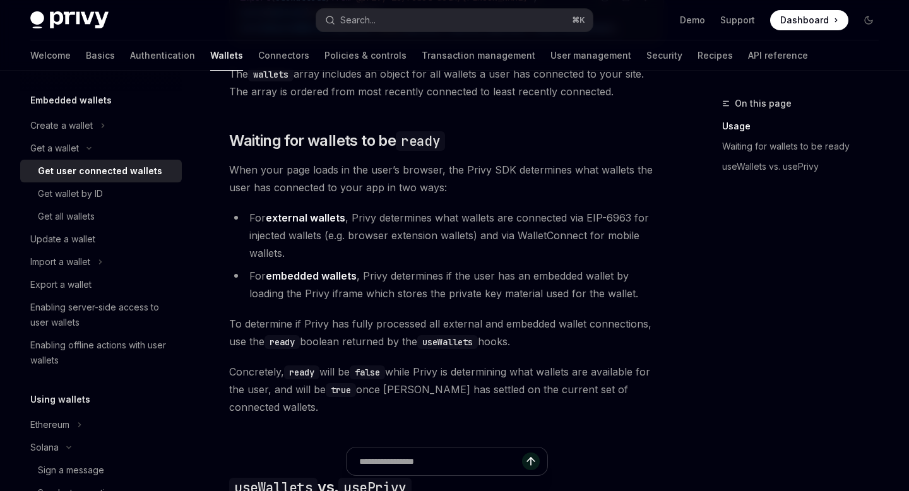
click at [487, 5] on div "Privy Docs home page Search... ⌘ K Demo Support Dashboard Dashboard Search..." at bounding box center [454, 20] width 848 height 40
click at [476, 16] on button "Search... ⌘ K" at bounding box center [454, 20] width 276 height 23
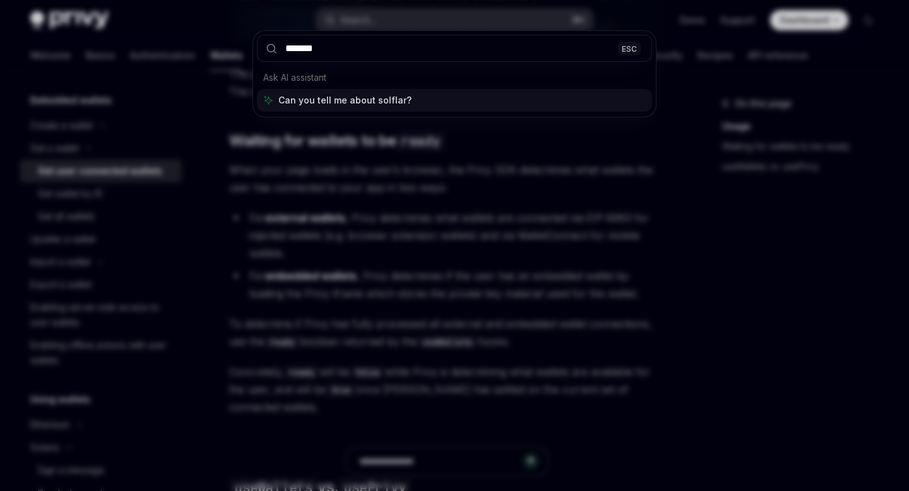
type input "********"
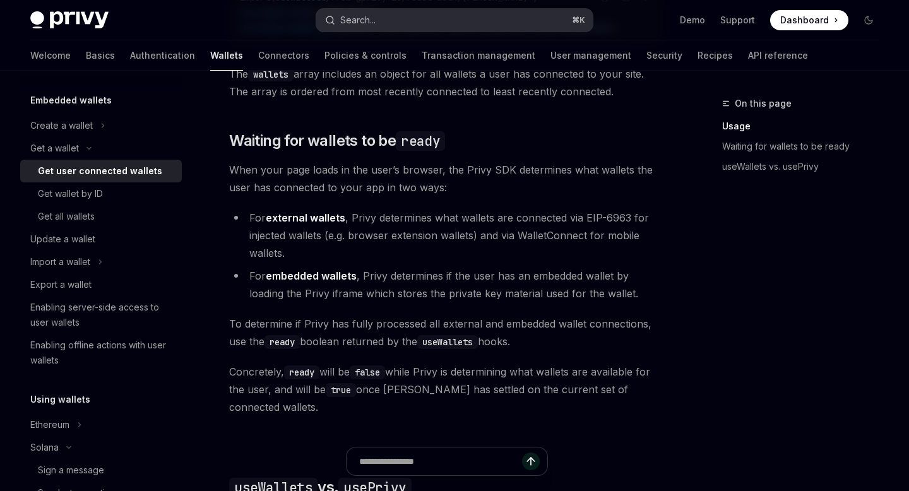
type textarea "*"
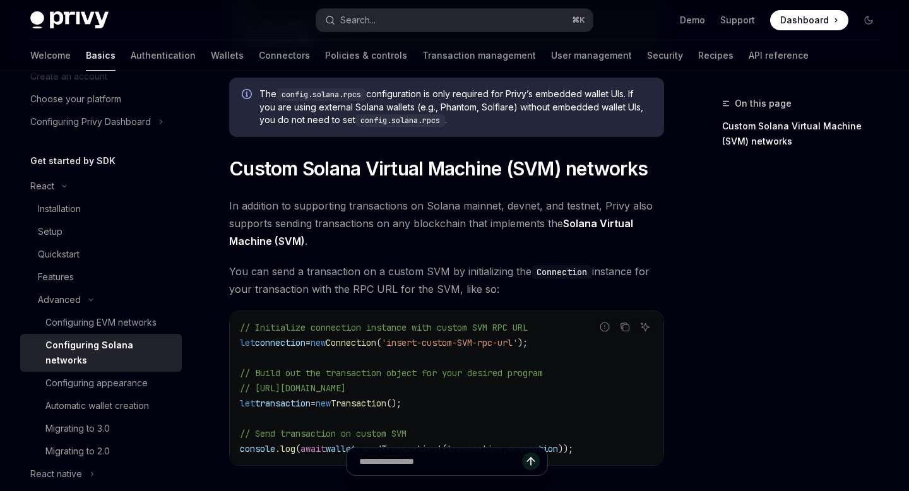
scroll to position [522, 0]
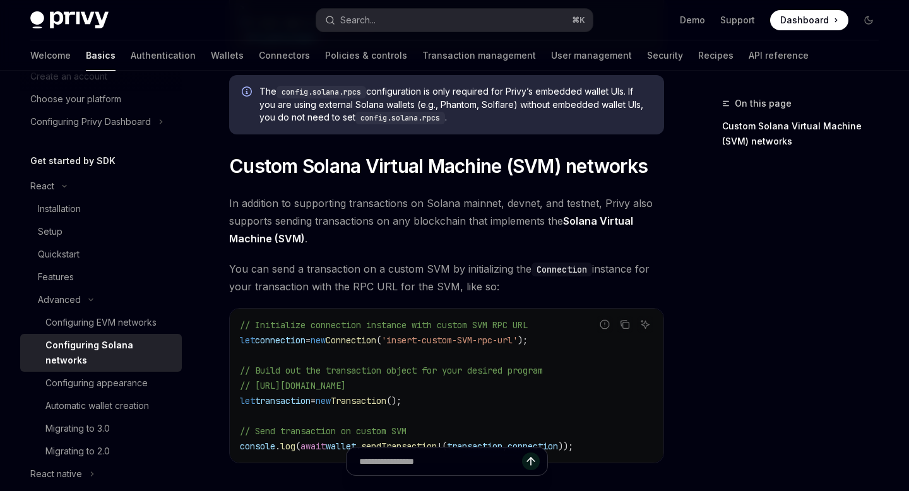
click at [773, 130] on link "Custom Solana Virtual Machine (SVM) networks" at bounding box center [805, 133] width 167 height 35
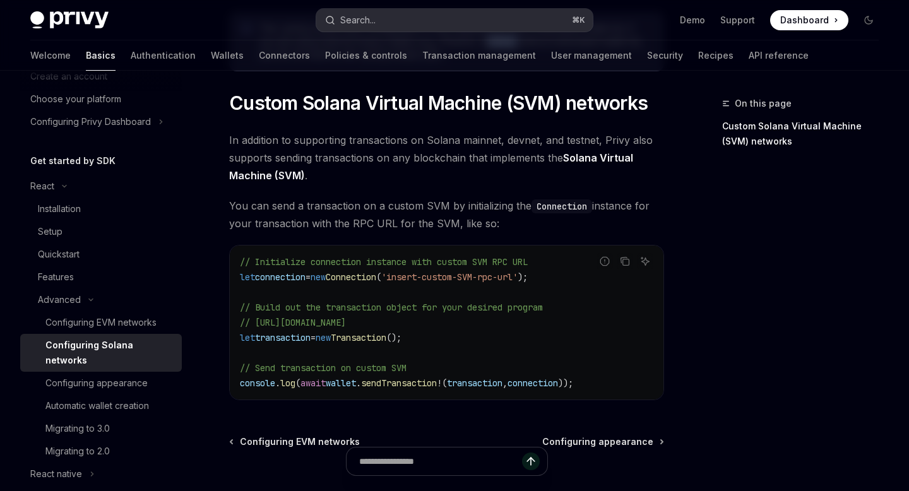
click at [509, 11] on button "Search... ⌘ K" at bounding box center [454, 20] width 276 height 23
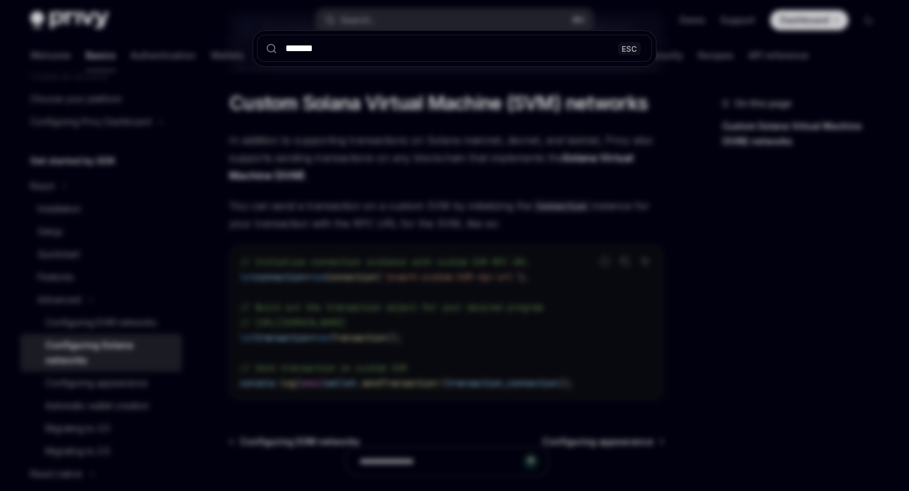
type input "********"
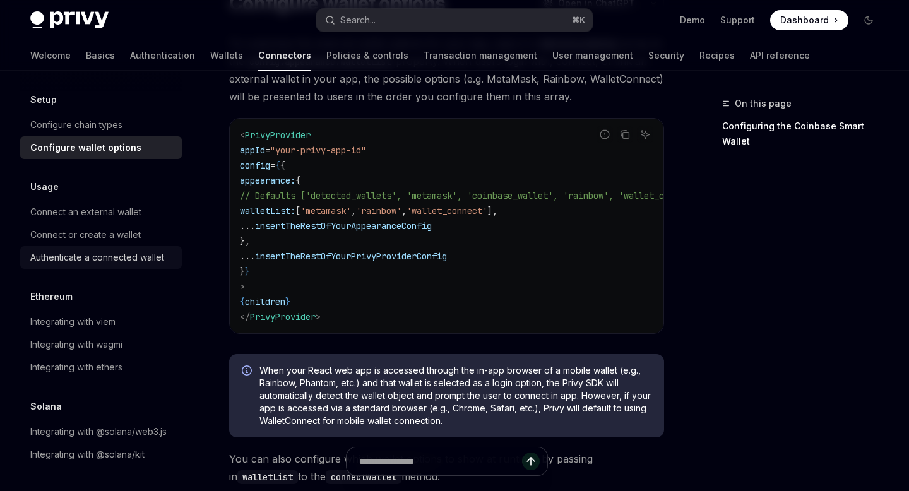
scroll to position [132, 0]
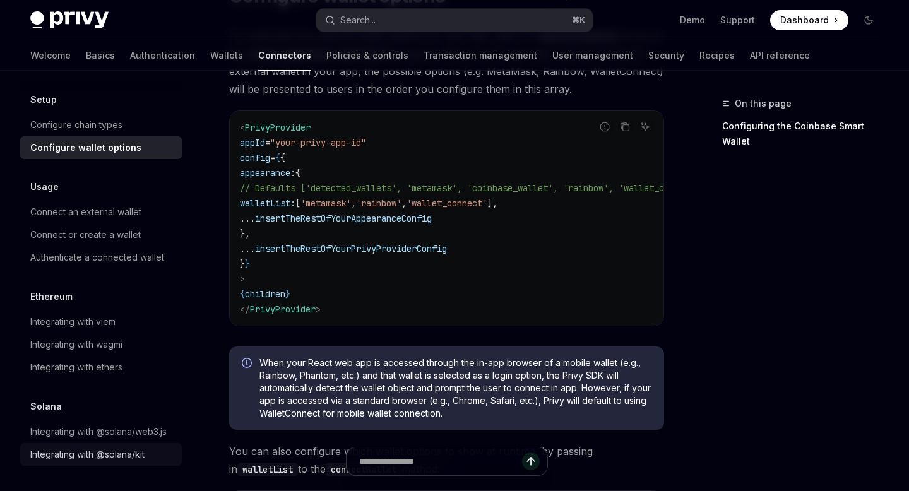
click at [79, 457] on div "Integrating with @solana/kit" at bounding box center [87, 454] width 114 height 15
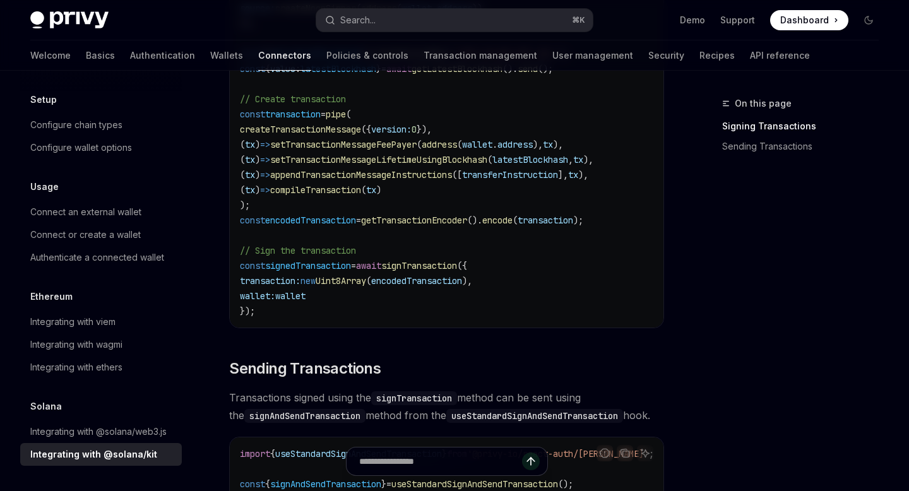
scroll to position [1165, 0]
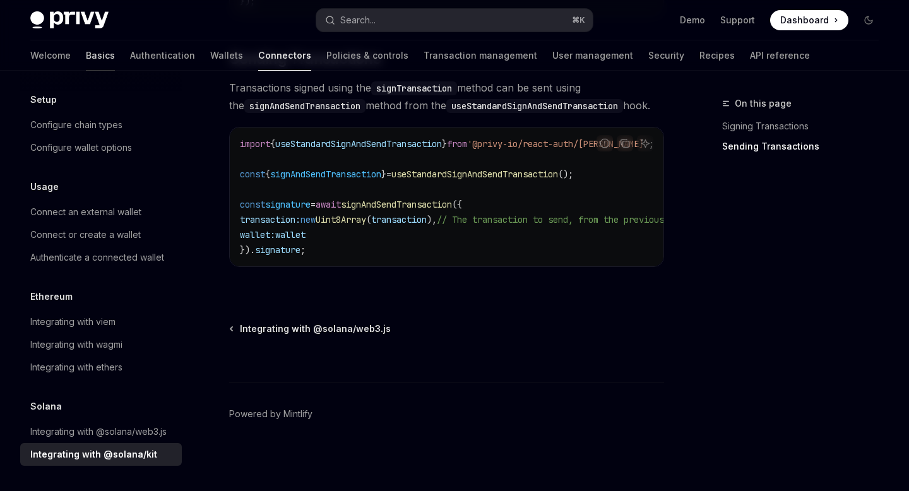
click at [86, 54] on link "Basics" at bounding box center [100, 55] width 29 height 30
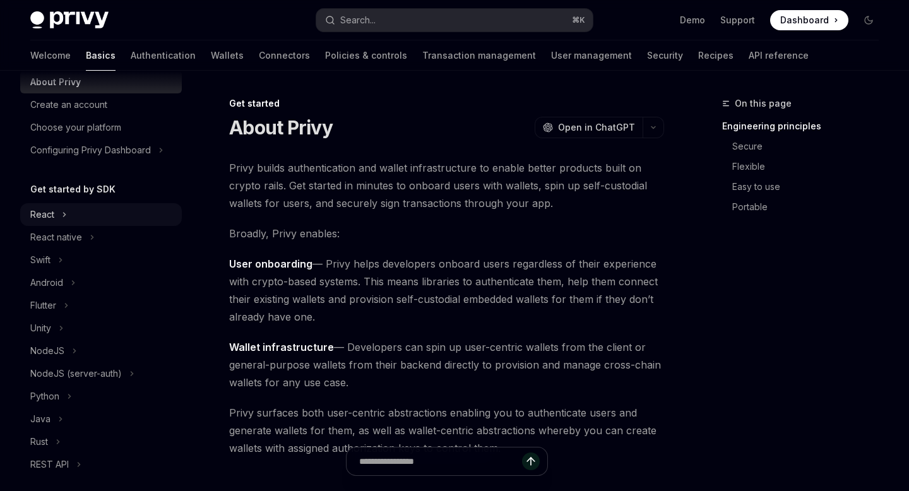
click at [56, 211] on button "React" at bounding box center [101, 214] width 162 height 23
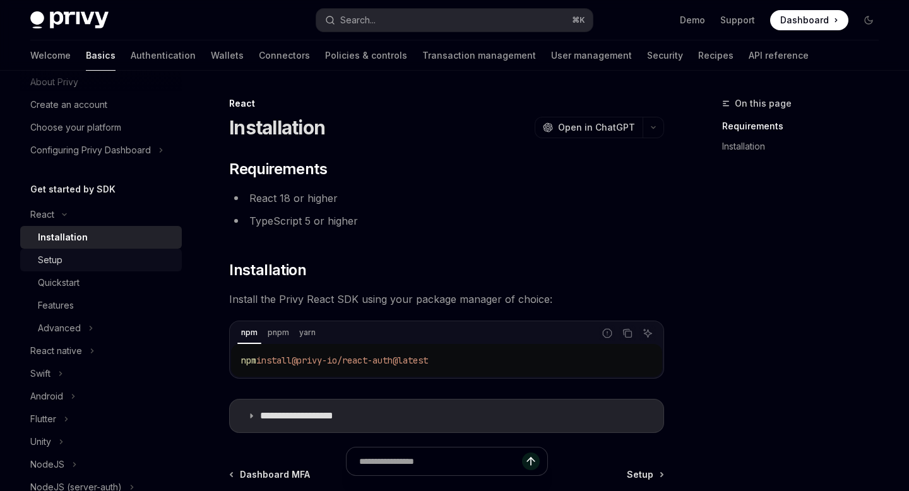
click at [54, 260] on div "Setup" at bounding box center [50, 259] width 25 height 15
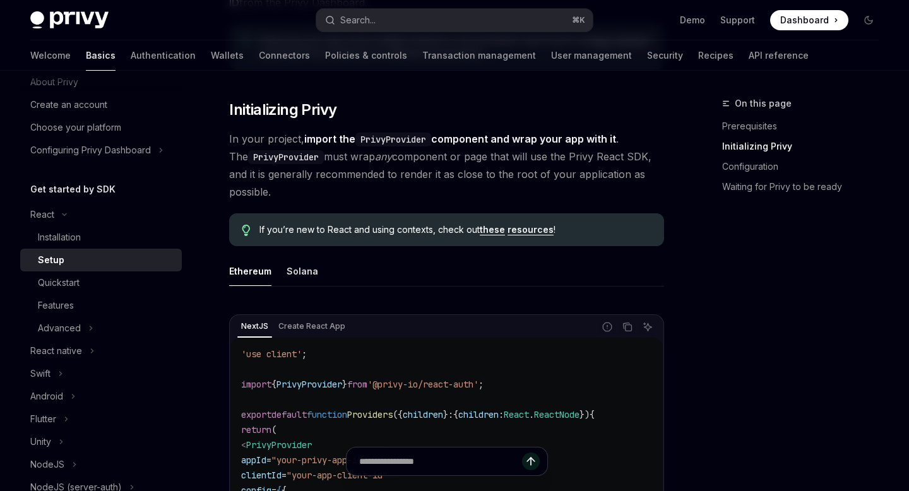
scroll to position [264, 0]
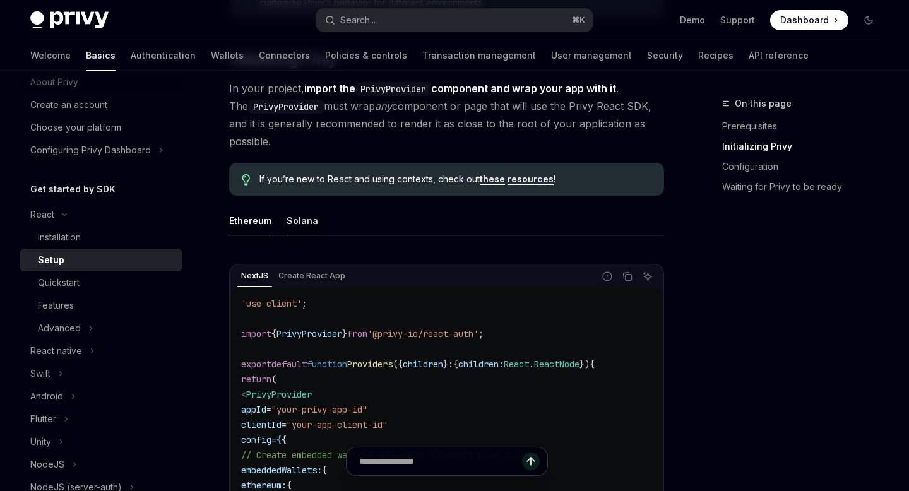
click at [293, 223] on div "Solana" at bounding box center [302, 221] width 32 height 30
type textarea "*"
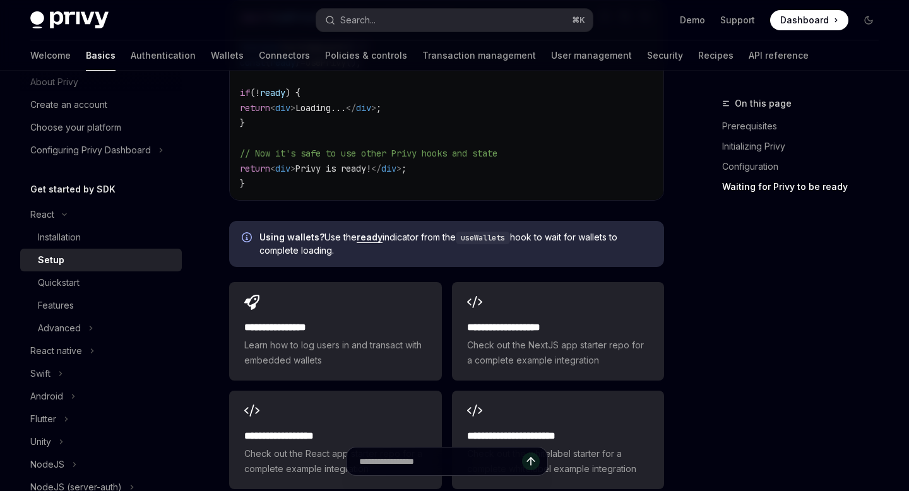
scroll to position [1588, 0]
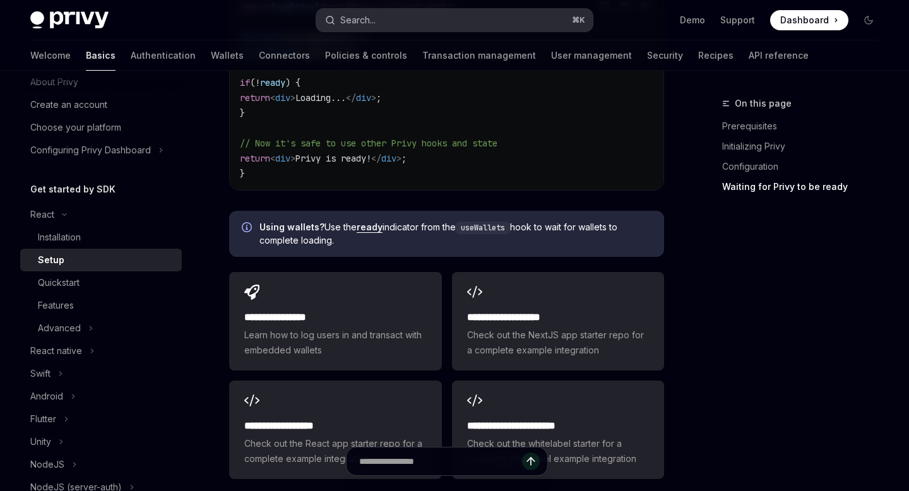
click at [365, 18] on div "Search..." at bounding box center [357, 20] width 35 height 15
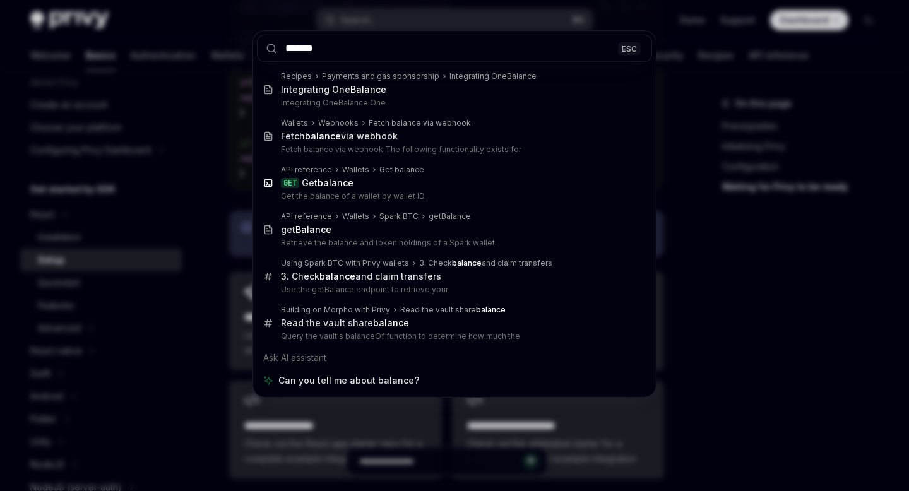
type input "*******"
